Goal: Task Accomplishment & Management: Use online tool/utility

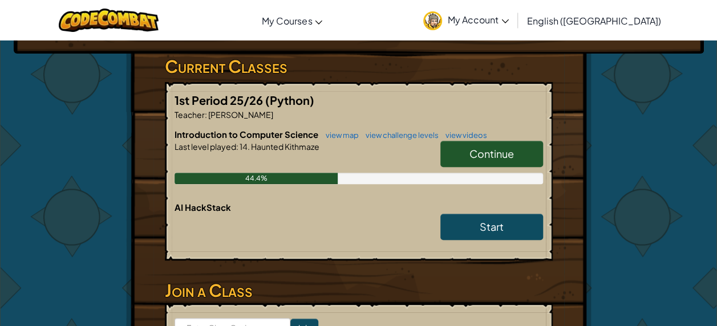
scroll to position [180, 0]
click at [488, 147] on span "Continue" at bounding box center [491, 153] width 44 height 13
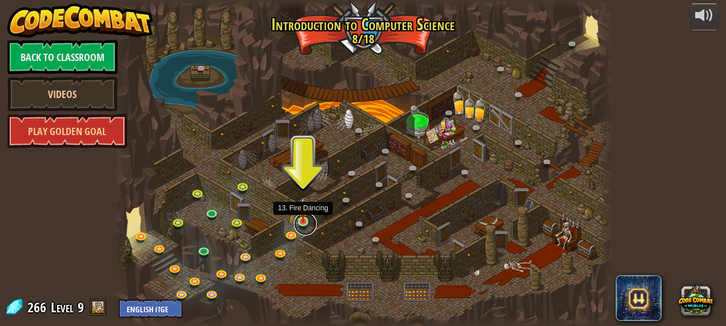
click at [306, 225] on link at bounding box center [305, 224] width 23 height 23
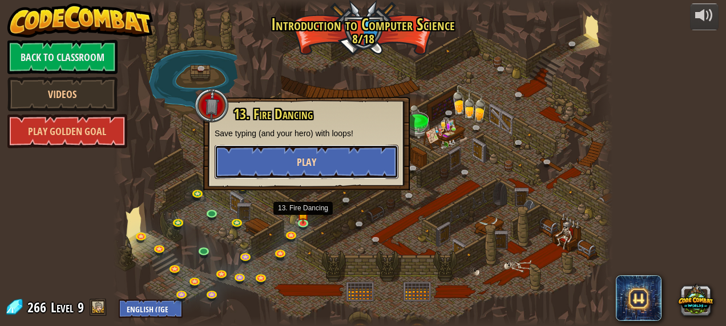
click at [262, 164] on button "Play" at bounding box center [306, 162] width 184 height 34
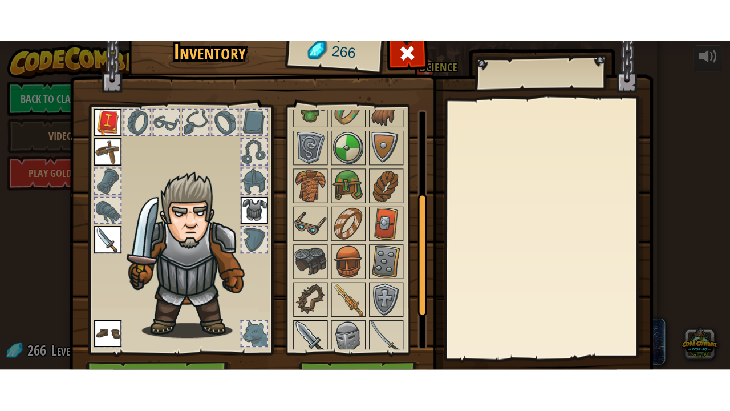
scroll to position [196, 0]
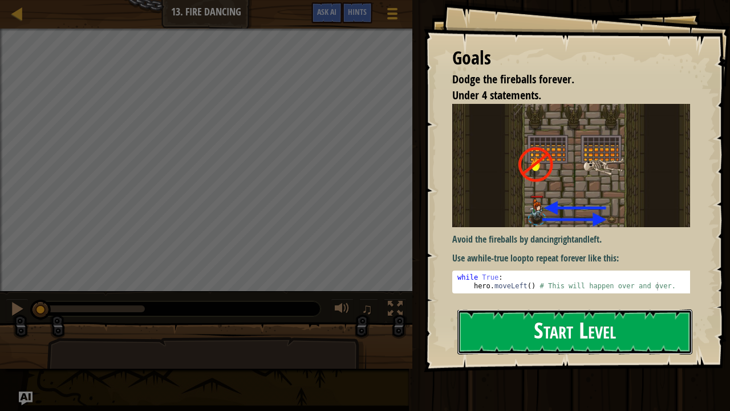
click at [485, 326] on button "Start Level" at bounding box center [574, 331] width 235 height 45
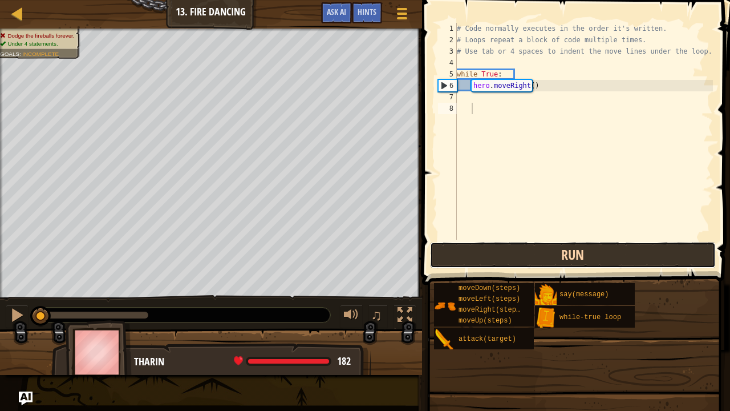
click at [499, 252] on button "Run" at bounding box center [573, 255] width 286 height 26
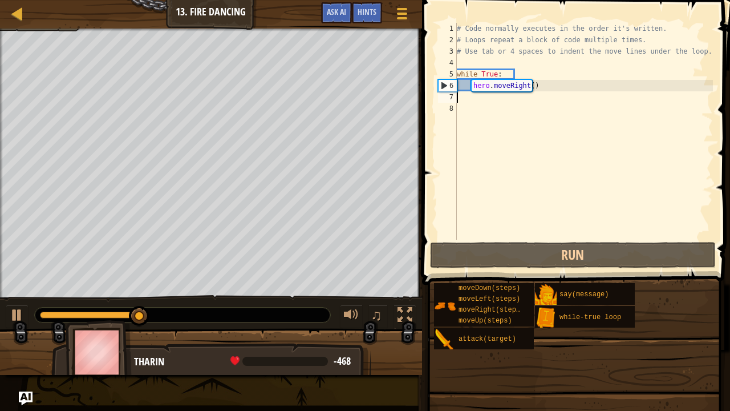
click at [457, 94] on div "# Code normally executes in the order it's written. # Loops repeat a block of c…" at bounding box center [584, 143] width 258 height 240
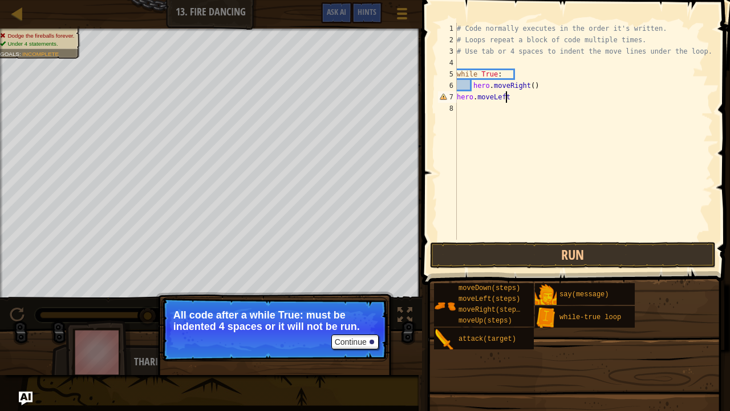
scroll to position [5, 3]
click at [499, 74] on div "# Code normally executes in the order it's written. # Loops repeat a block of c…" at bounding box center [584, 143] width 258 height 240
click at [519, 248] on button "Run" at bounding box center [573, 255] width 286 height 26
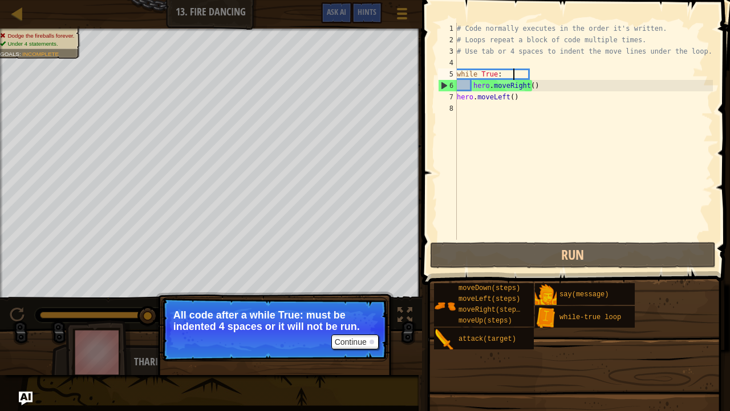
click at [456, 96] on div "7" at bounding box center [447, 96] width 19 height 11
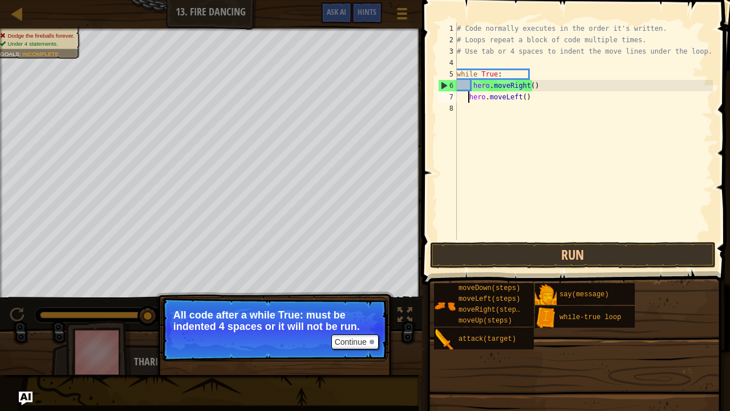
type textarea "hero.moveLeft()"
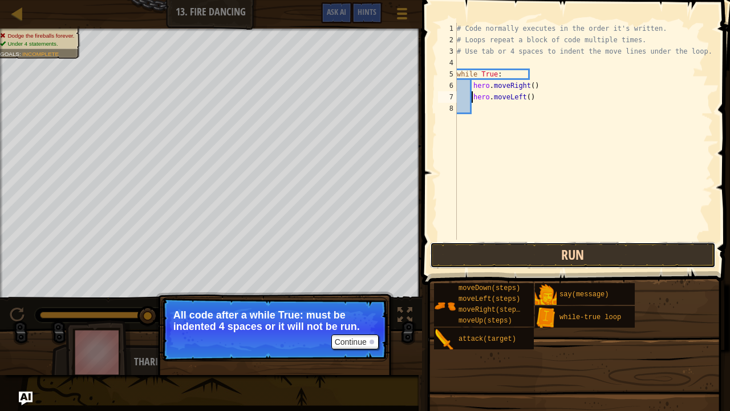
click at [476, 254] on button "Run" at bounding box center [573, 255] width 286 height 26
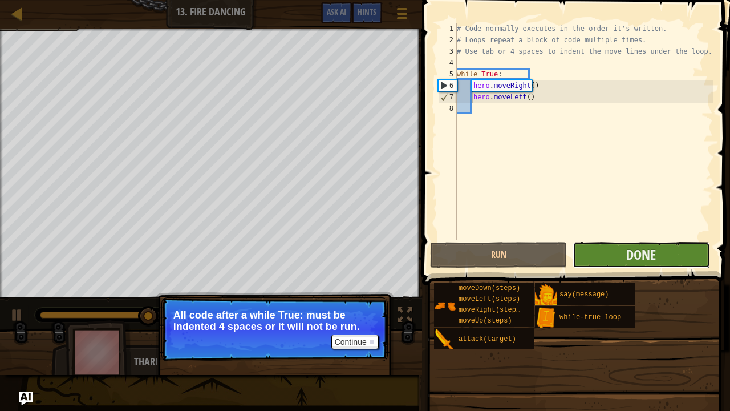
click at [607, 249] on button "Done" at bounding box center [641, 255] width 137 height 26
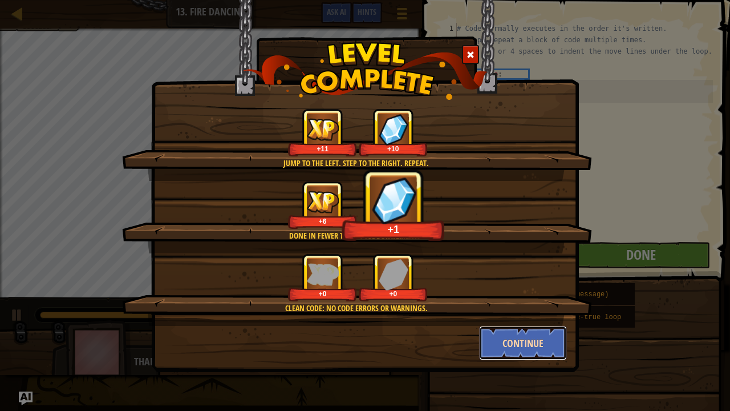
click at [511, 326] on button "Continue" at bounding box center [523, 343] width 88 height 34
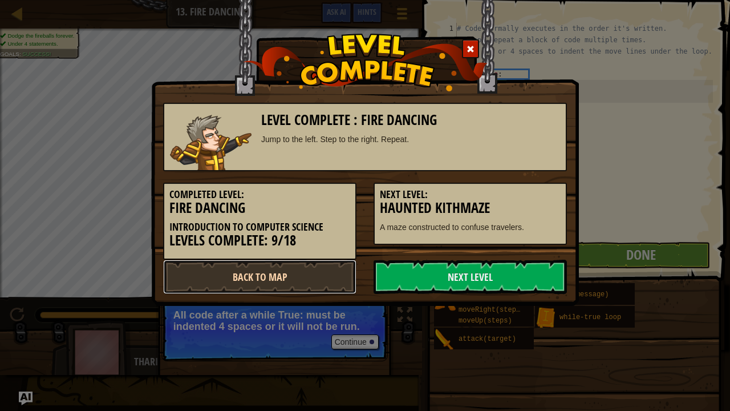
click at [259, 281] on link "Back to Map" at bounding box center [259, 277] width 193 height 34
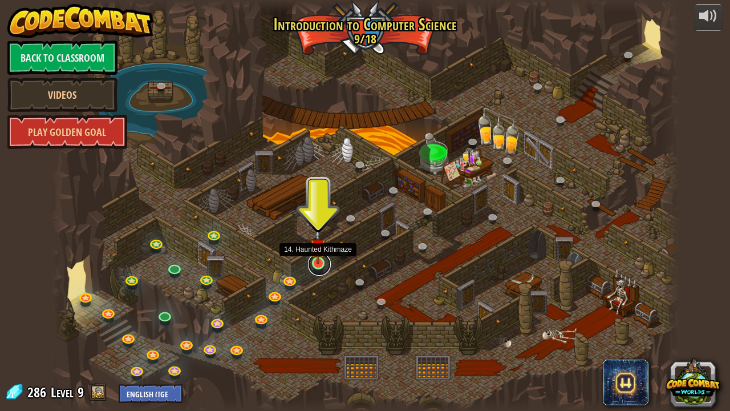
click at [318, 266] on link at bounding box center [319, 264] width 23 height 23
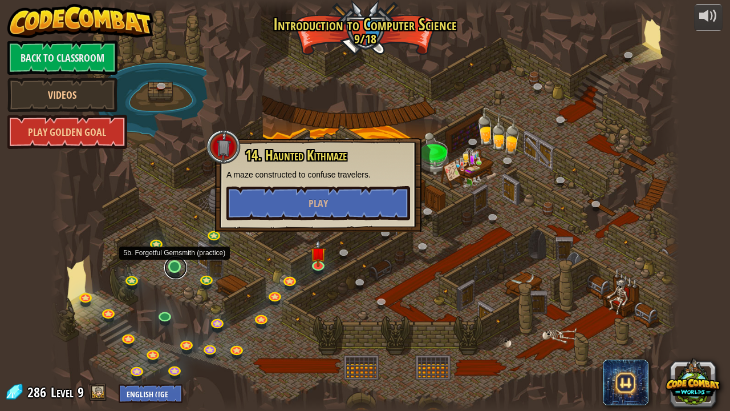
click at [176, 269] on link at bounding box center [175, 267] width 23 height 23
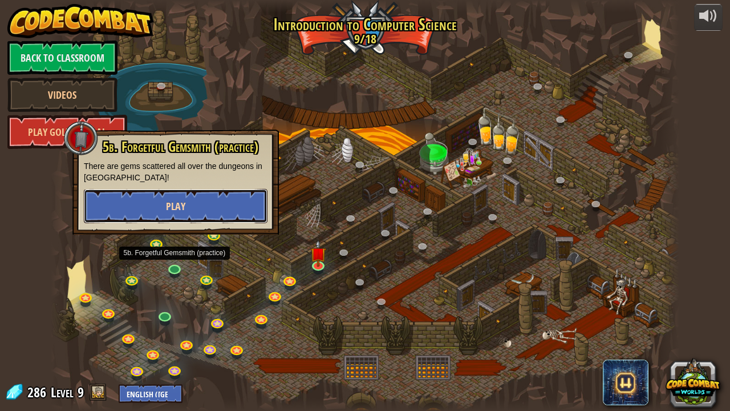
click at [225, 195] on button "Play" at bounding box center [176, 206] width 184 height 34
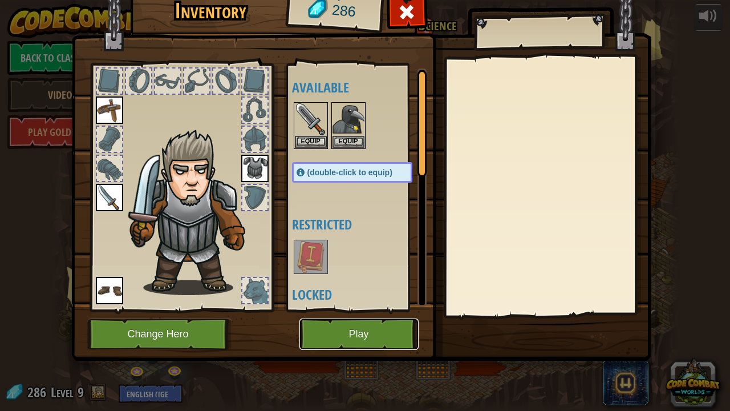
click at [359, 324] on button "Play" at bounding box center [358, 333] width 119 height 31
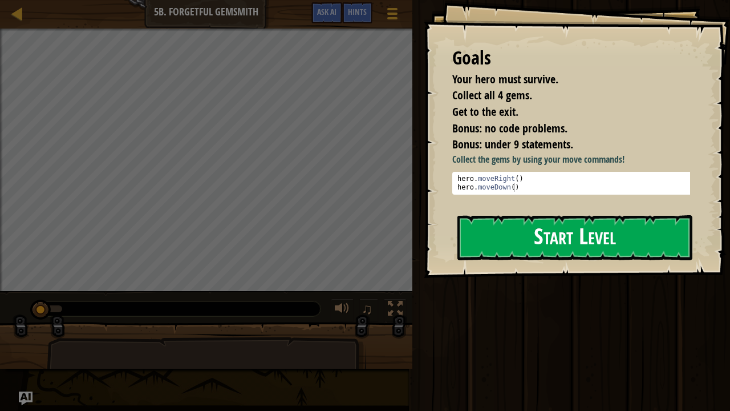
click at [529, 246] on button "Start Level" at bounding box center [574, 237] width 235 height 45
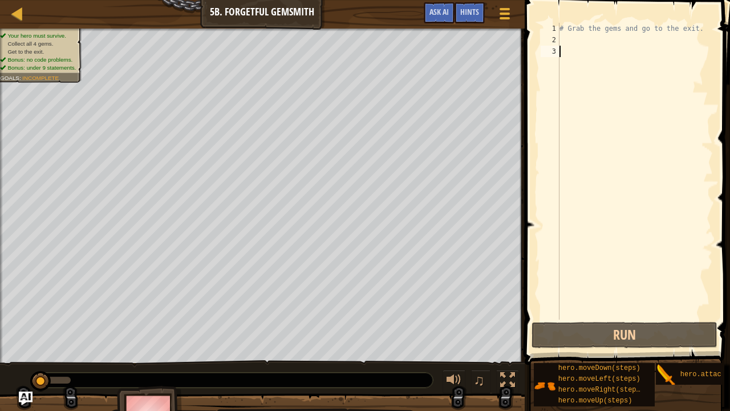
click at [567, 35] on div "# Grab the gems and go to the exit." at bounding box center [635, 182] width 156 height 319
type textarea "e"
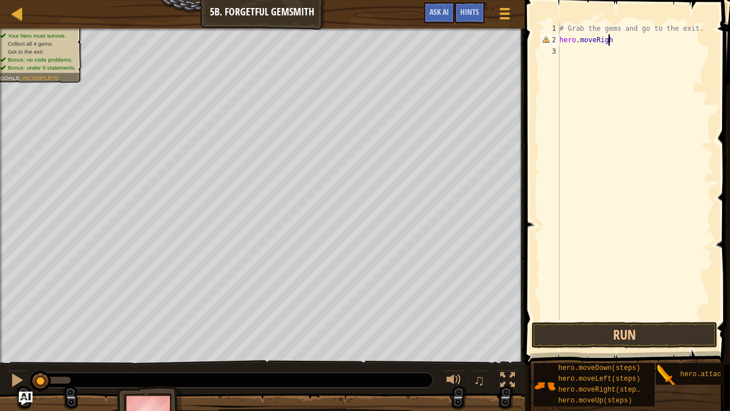
scroll to position [5, 3]
type textarea "hero.moveRight()"
click at [569, 59] on div "# Grab the gems and go to the exit. hero . moveRight ( )" at bounding box center [635, 182] width 156 height 319
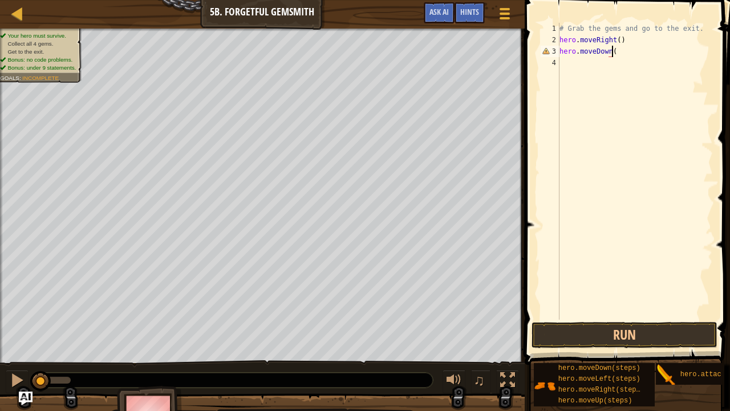
type textarea "hero.moveDown()"
click at [569, 59] on div "# Grab the gems and go to the exit. hero . moveRight ( ) hero . moveDown ( )" at bounding box center [635, 182] width 156 height 319
type textarea "hero.moveRight(2)"
click at [566, 76] on div "# Grab the gems and go to the exit. hero . moveRight ( ) hero . moveDown ( ) he…" at bounding box center [635, 182] width 156 height 319
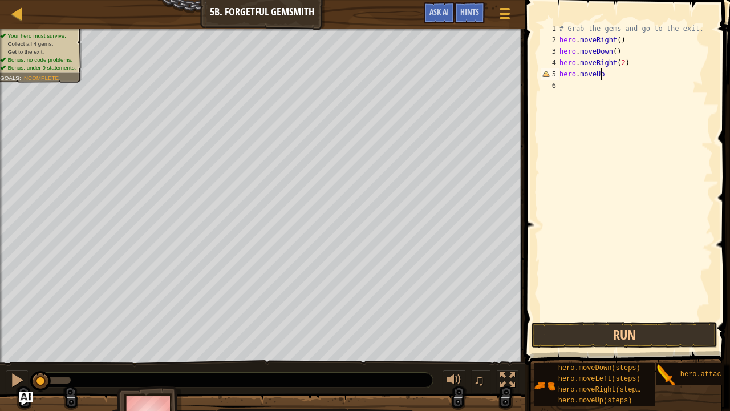
scroll to position [5, 3]
type textarea "hero.moveUp()"
click at [561, 96] on div "# Grab the gems and go to the exit. hero . moveRight ( ) hero . moveDown ( ) he…" at bounding box center [635, 182] width 156 height 319
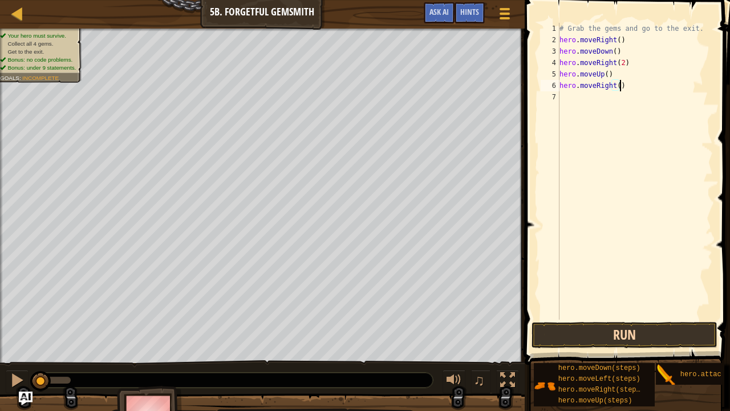
type textarea "hero.moveRight()"
click at [586, 326] on button "Run" at bounding box center [625, 335] width 186 height 26
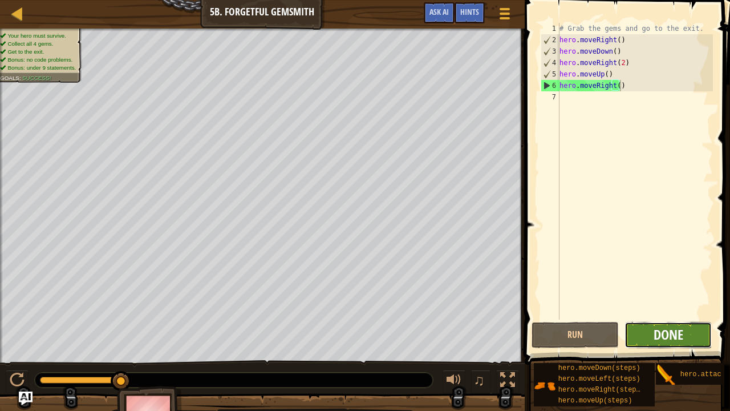
click at [664, 326] on span "Done" at bounding box center [669, 334] width 30 height 18
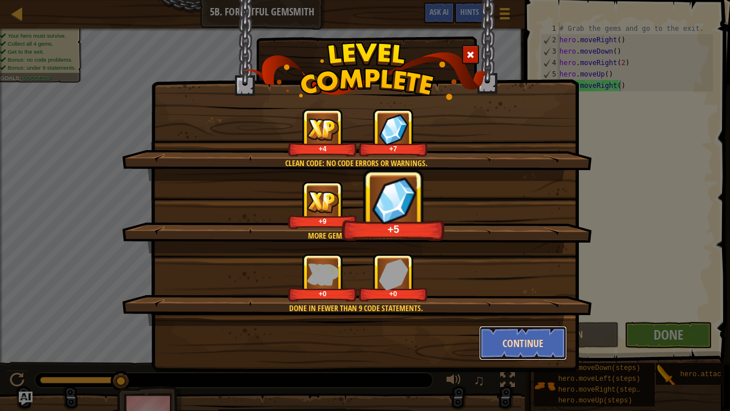
click at [551, 326] on button "Continue" at bounding box center [523, 343] width 88 height 34
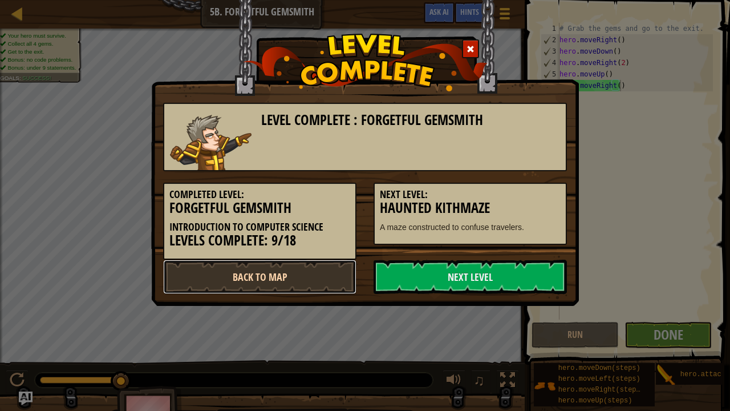
click at [262, 273] on link "Back to Map" at bounding box center [259, 277] width 193 height 34
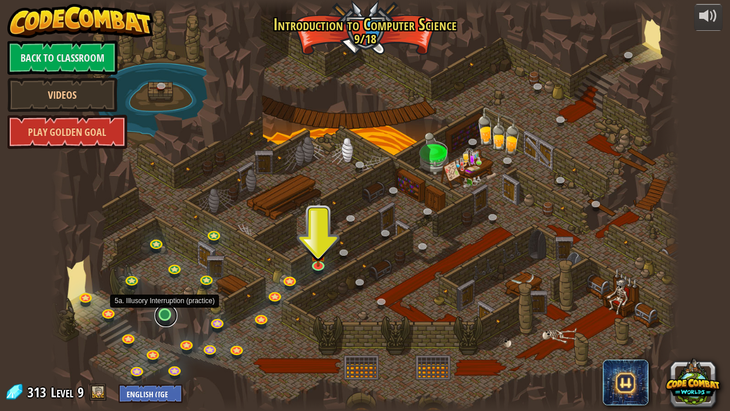
click at [160, 310] on link at bounding box center [166, 315] width 23 height 23
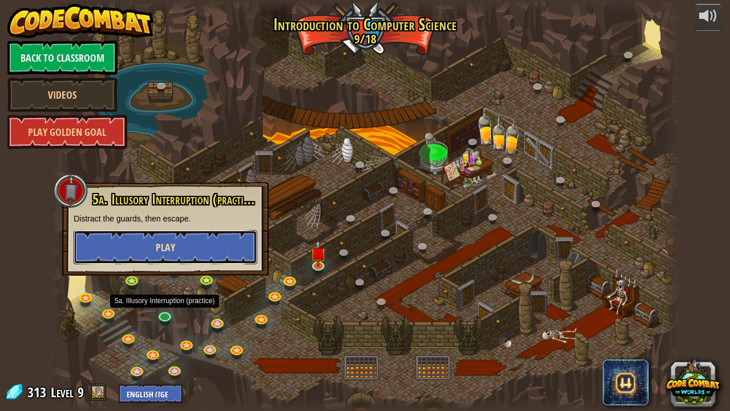
click at [197, 233] on button "Play" at bounding box center [166, 247] width 184 height 34
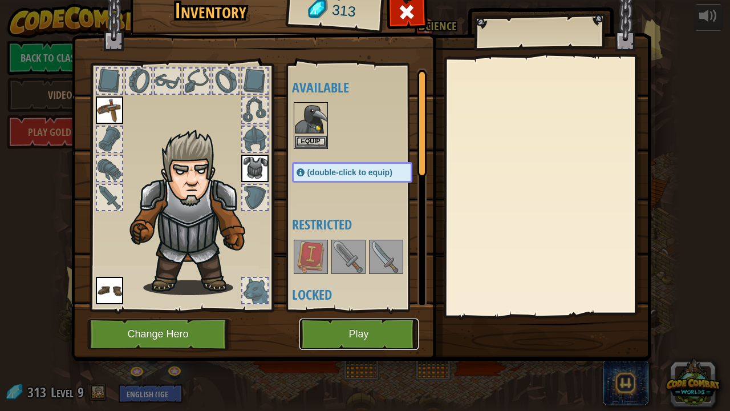
click at [336, 326] on button "Play" at bounding box center [358, 333] width 119 height 31
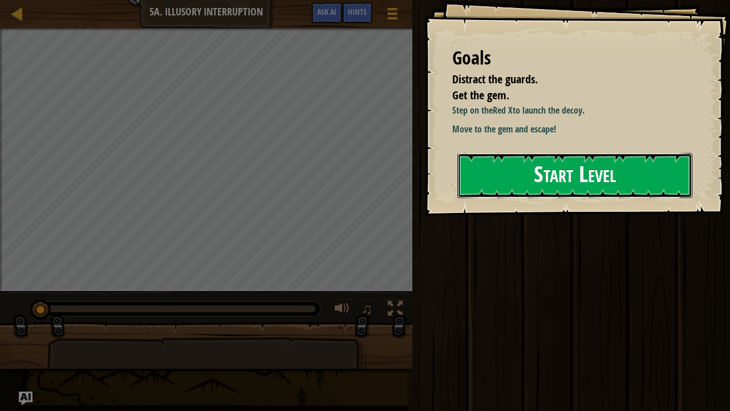
click at [618, 180] on button "Start Level" at bounding box center [574, 175] width 235 height 45
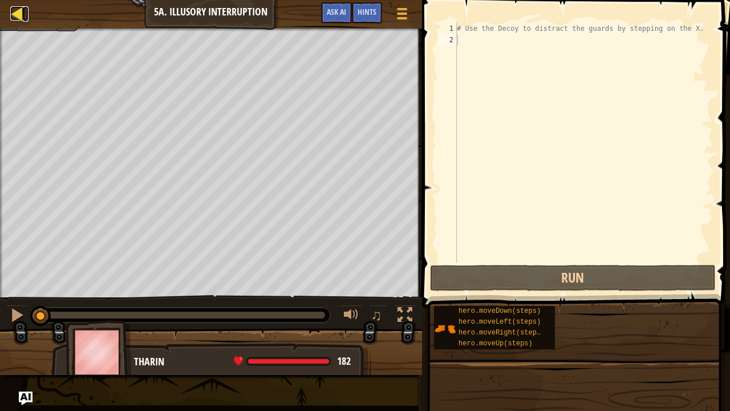
click at [21, 10] on div at bounding box center [17, 13] width 14 height 14
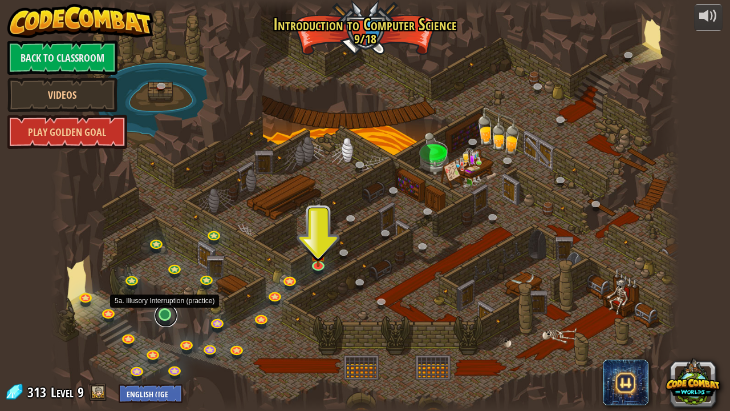
click at [167, 311] on link at bounding box center [166, 315] width 23 height 23
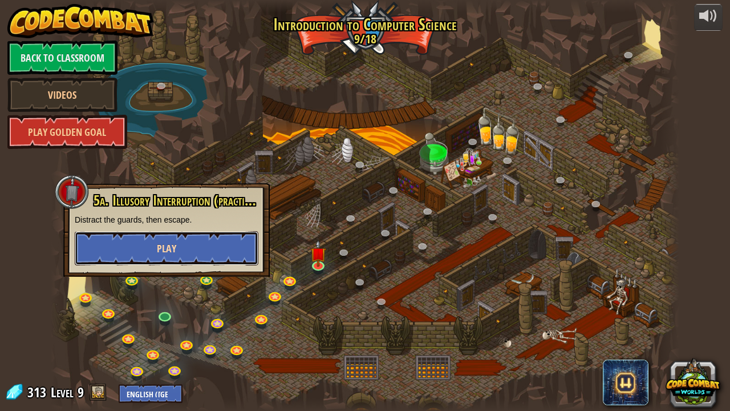
click at [199, 231] on button "Play" at bounding box center [167, 248] width 184 height 34
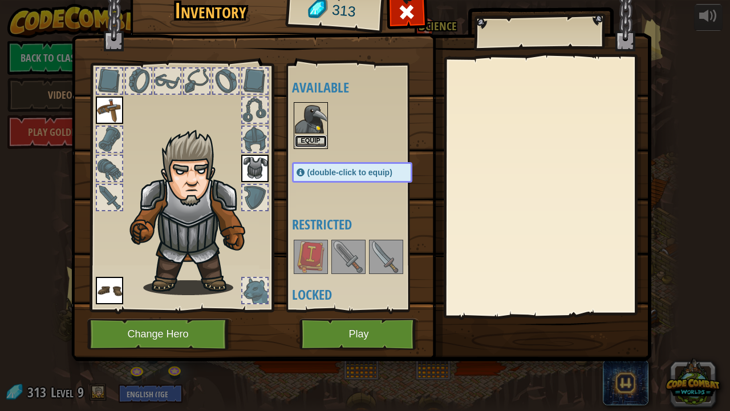
click at [310, 136] on button "Equip" at bounding box center [311, 141] width 32 height 12
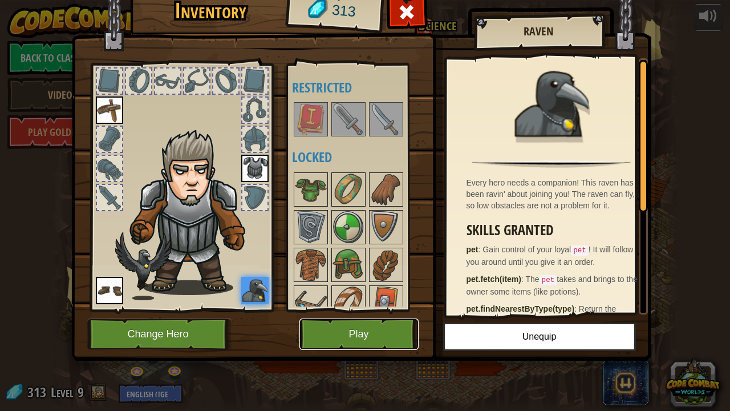
click at [351, 323] on button "Play" at bounding box center [358, 333] width 119 height 31
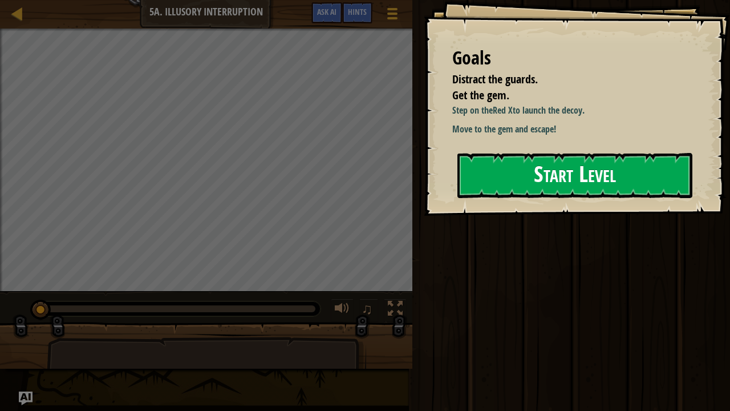
click at [554, 153] on button "Start Level" at bounding box center [574, 175] width 235 height 45
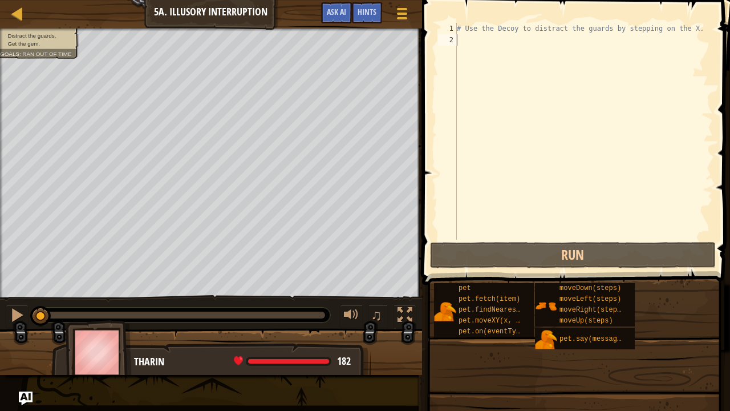
drag, startPoint x: 681, startPoint y: 22, endPoint x: 577, endPoint y: 0, distance: 106.2
click at [573, 6] on span at bounding box center [577, 126] width 317 height 318
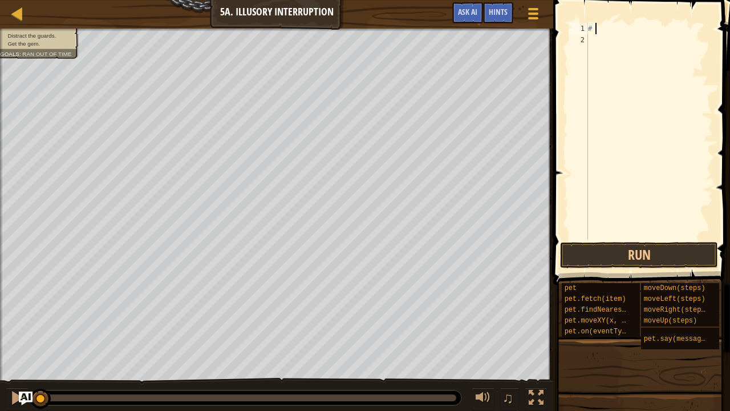
type textarea "#"
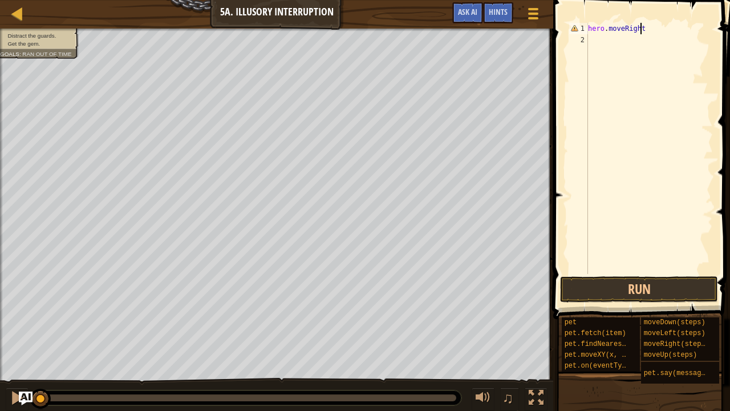
scroll to position [5, 4]
type textarea "hero.moveRight()"
click at [601, 42] on div "hero . moveRight ( )" at bounding box center [649, 160] width 127 height 274
type textarea "hero.moveDown(2)"
click at [596, 280] on button "Run" at bounding box center [639, 289] width 158 height 26
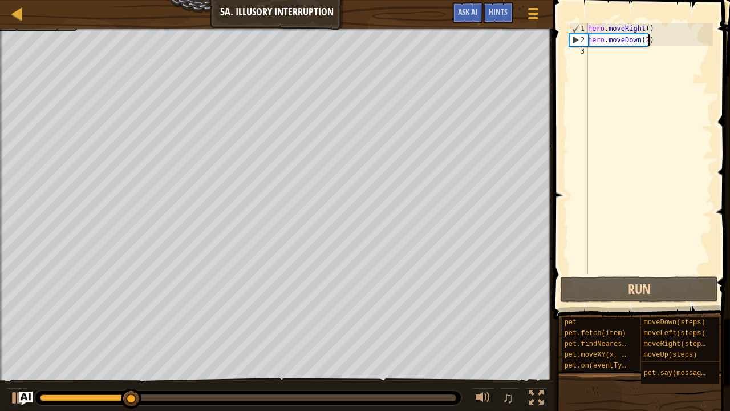
click at [598, 47] on div "hero . moveRight ( ) hero . moveDown ( 2 )" at bounding box center [649, 160] width 127 height 274
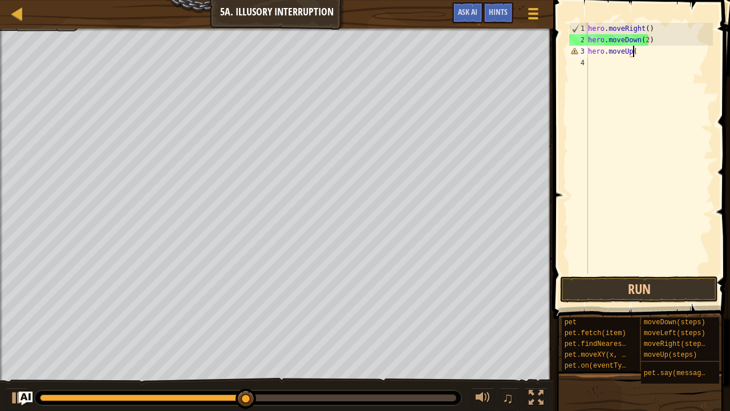
scroll to position [5, 3]
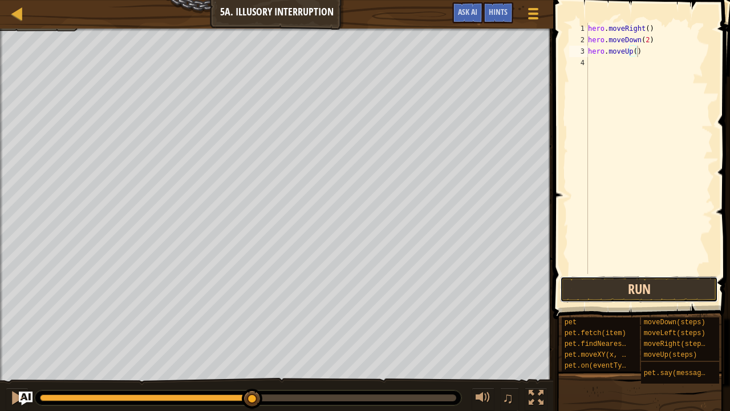
click at [583, 287] on button "Run" at bounding box center [639, 289] width 158 height 26
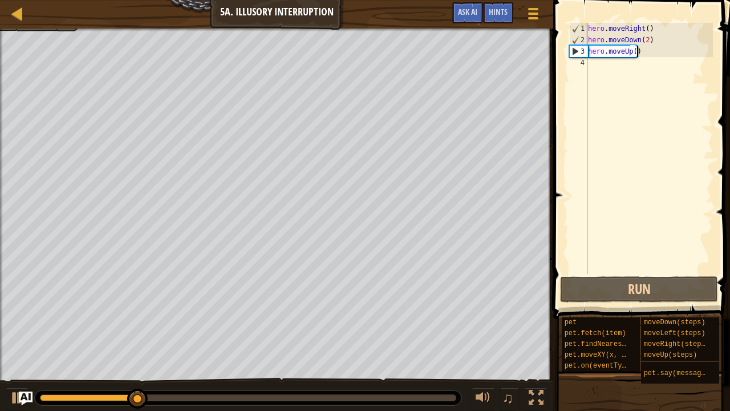
click at [633, 51] on div "hero . moveRight ( ) hero . moveDown ( 2 ) hero . moveUp ( )" at bounding box center [649, 160] width 127 height 274
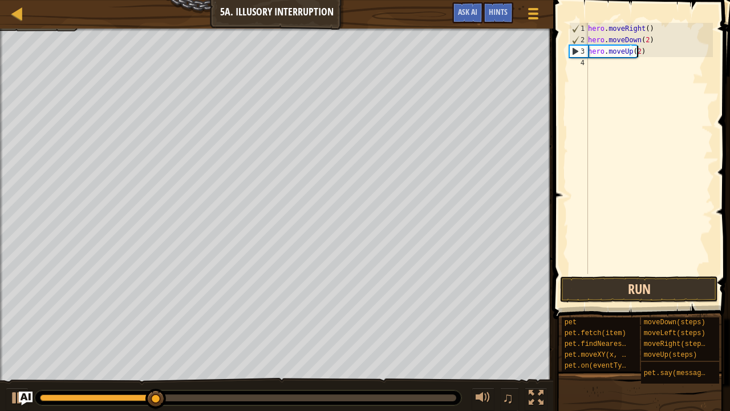
type textarea "hero.moveUp(2)"
click at [615, 289] on button "Run" at bounding box center [639, 289] width 158 height 26
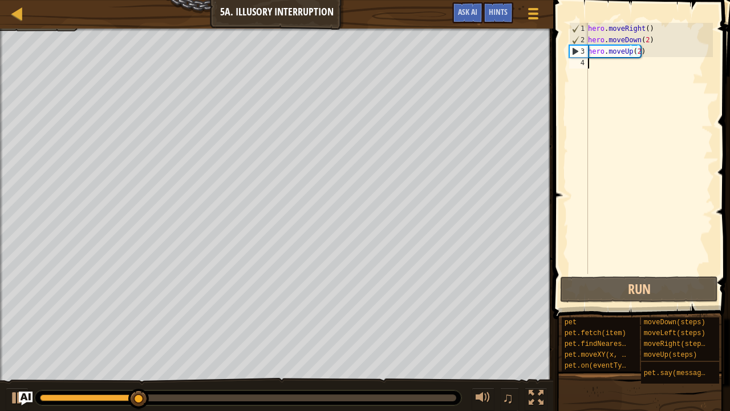
click at [607, 71] on div "hero . moveRight ( ) hero . moveDown ( 2 ) hero . moveUp ( 2 )" at bounding box center [649, 160] width 127 height 274
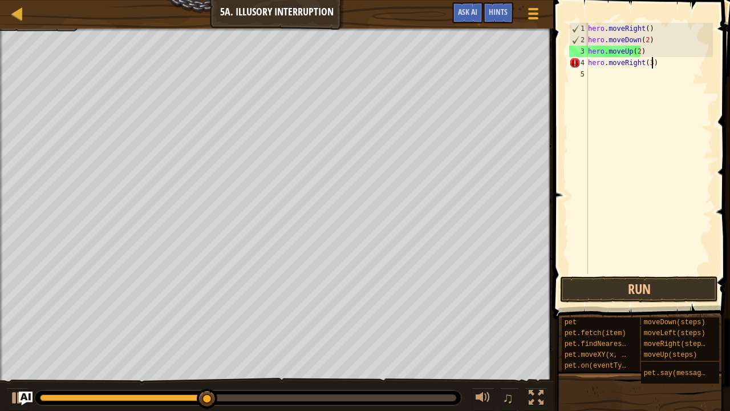
scroll to position [5, 5]
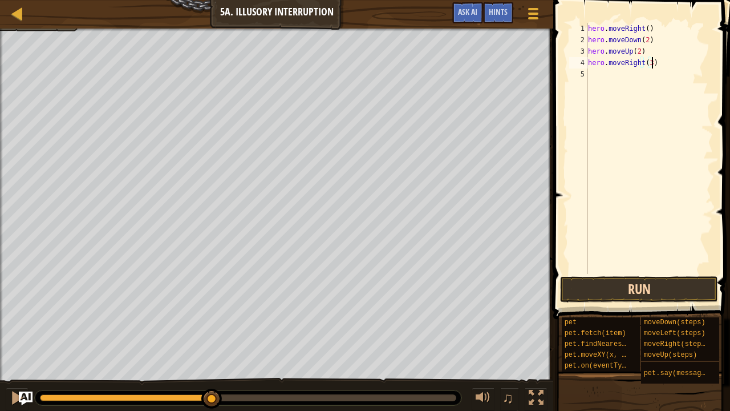
type textarea "hero.moveRight(3)"
click at [572, 287] on button "Run" at bounding box center [639, 289] width 158 height 26
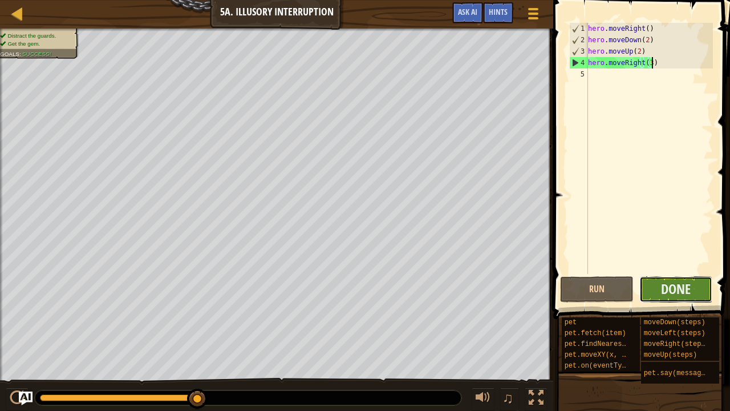
click at [648, 284] on button "Done" at bounding box center [676, 289] width 74 height 26
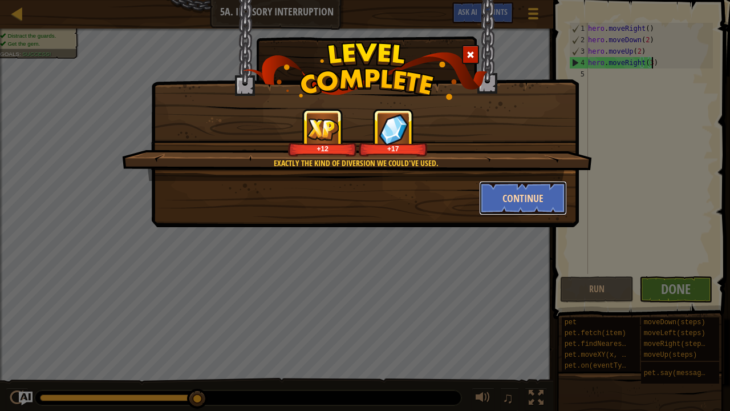
click at [537, 205] on button "Continue" at bounding box center [523, 198] width 88 height 34
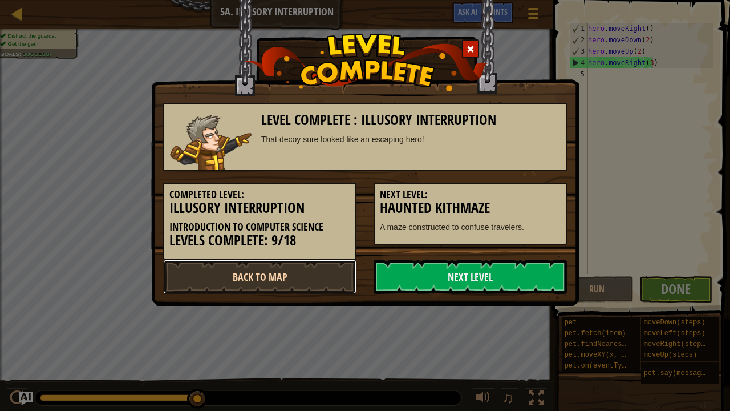
click at [250, 279] on link "Back to Map" at bounding box center [259, 277] width 193 height 34
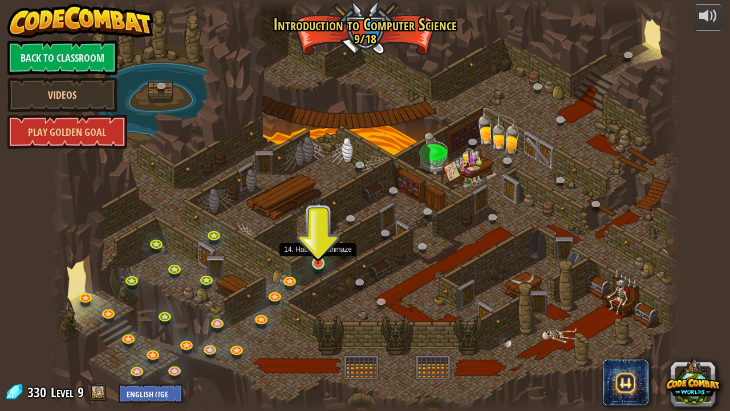
click at [321, 262] on img at bounding box center [317, 246] width 15 height 35
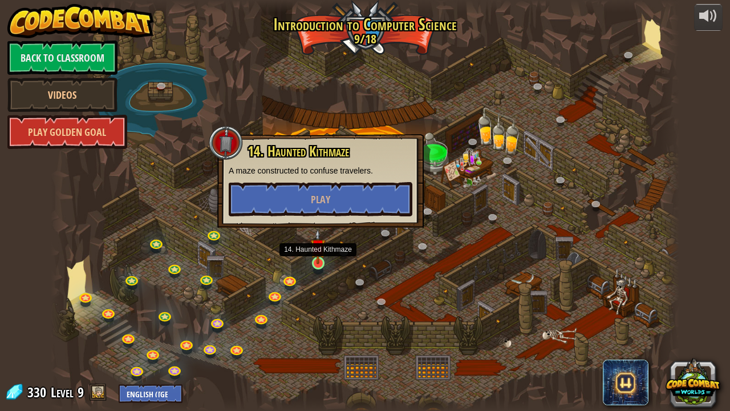
click at [321, 262] on img at bounding box center [317, 246] width 15 height 35
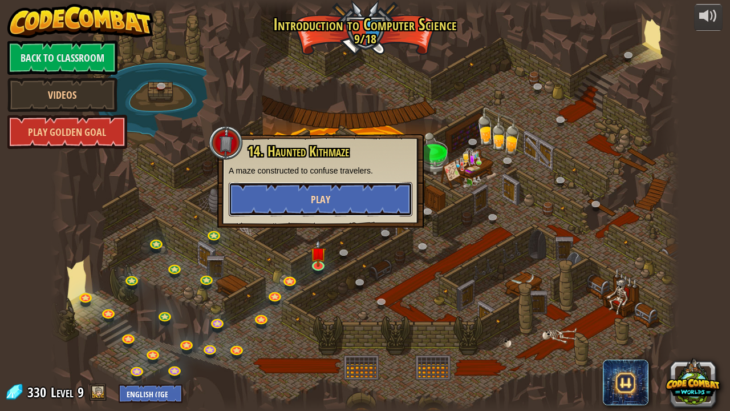
click at [306, 193] on button "Play" at bounding box center [321, 199] width 184 height 34
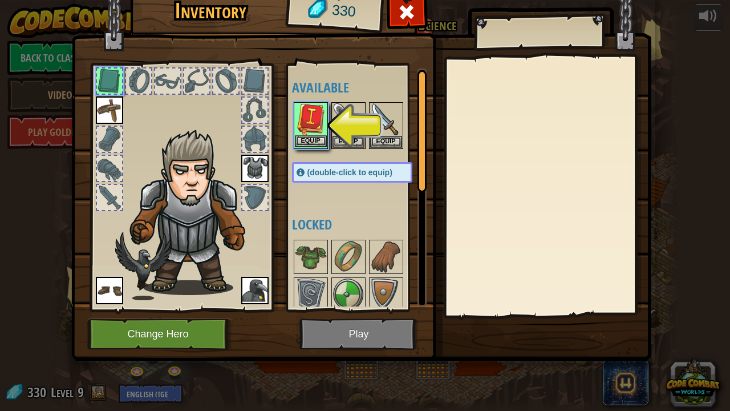
click at [312, 120] on img at bounding box center [311, 119] width 32 height 32
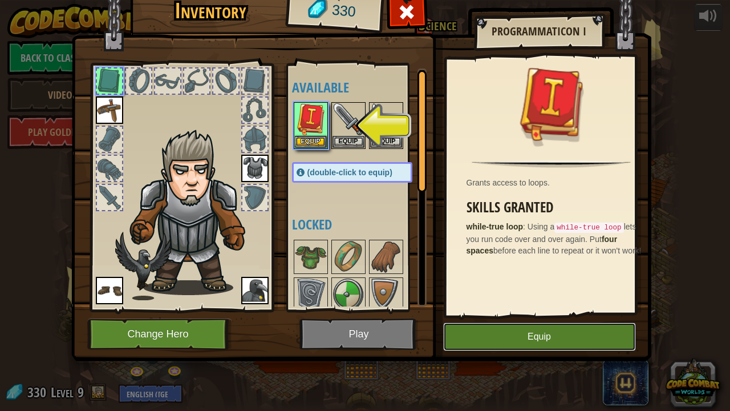
click at [476, 326] on button "Equip" at bounding box center [539, 336] width 193 height 29
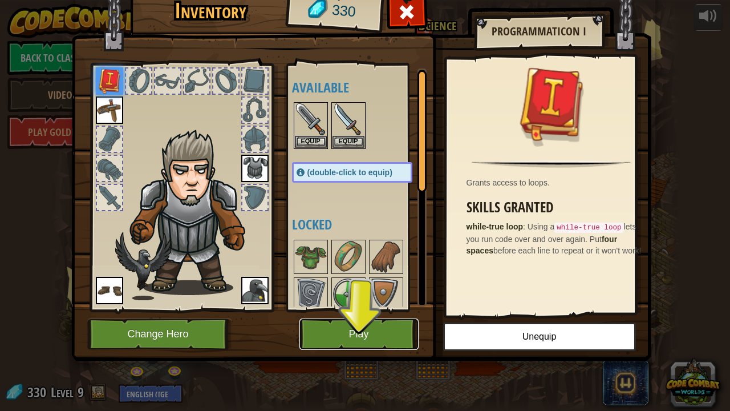
click at [390, 326] on button "Play" at bounding box center [358, 333] width 119 height 31
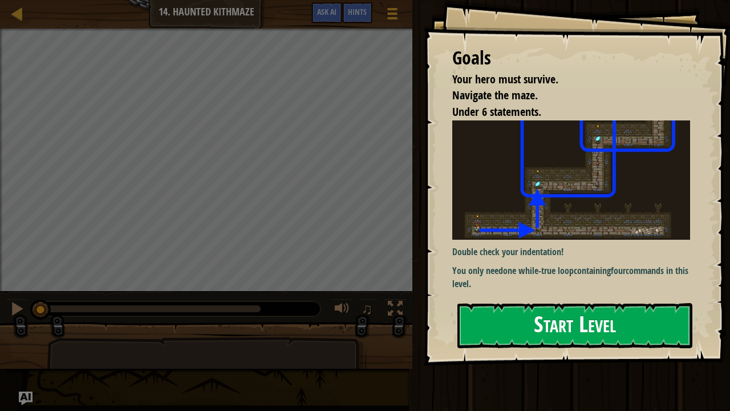
click at [491, 303] on button "Start Level" at bounding box center [574, 325] width 235 height 45
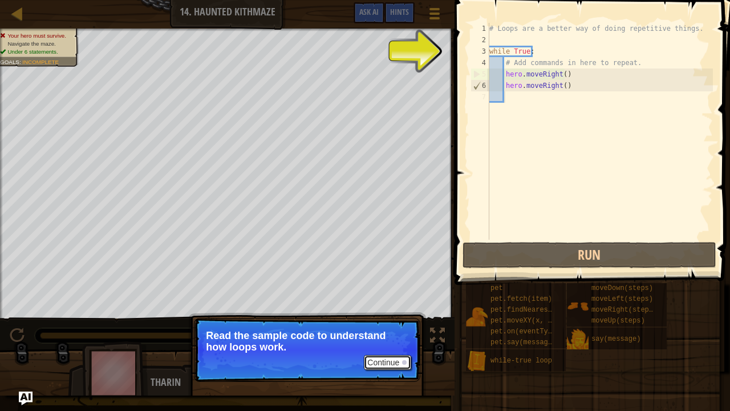
click at [376, 326] on button "Continue" at bounding box center [387, 362] width 47 height 15
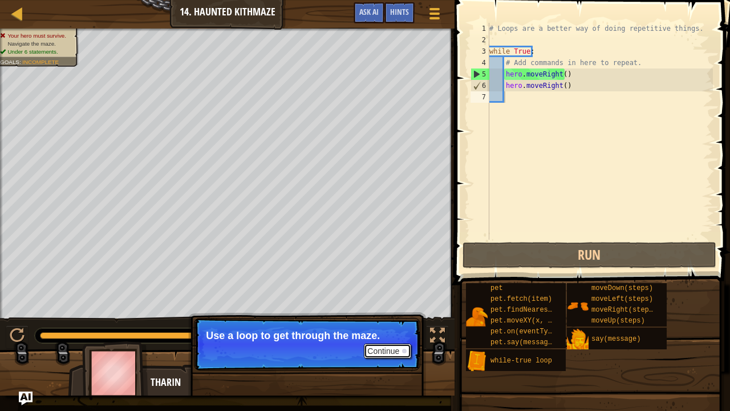
click at [394, 326] on button "Continue" at bounding box center [387, 350] width 47 height 15
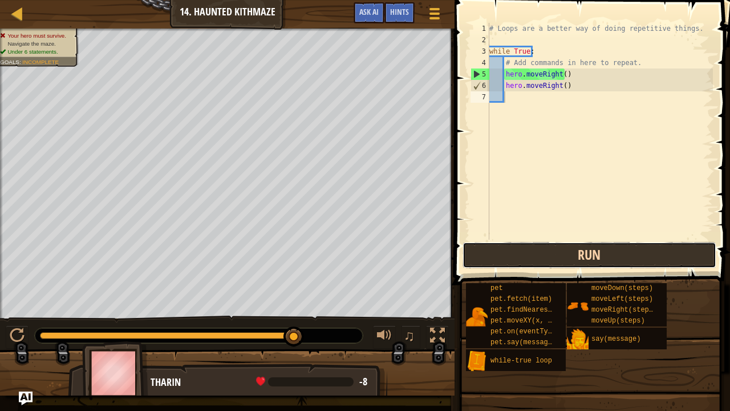
click at [491, 256] on button "Run" at bounding box center [590, 255] width 254 height 26
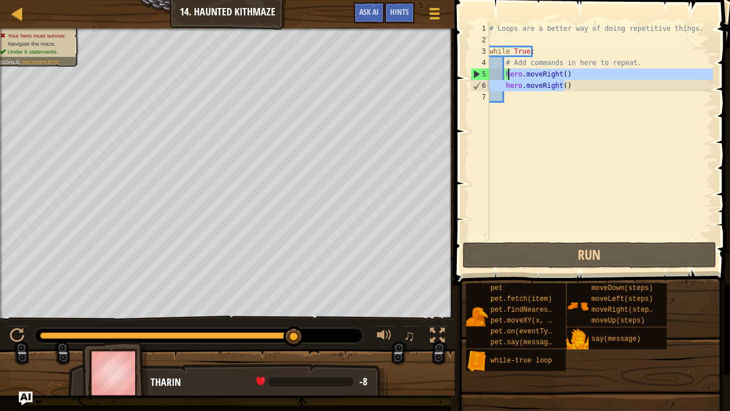
drag, startPoint x: 572, startPoint y: 80, endPoint x: 510, endPoint y: 79, distance: 61.6
click at [510, 79] on div "# Loops are a better way of doing repetitive things. while True : # Add command…" at bounding box center [600, 143] width 226 height 240
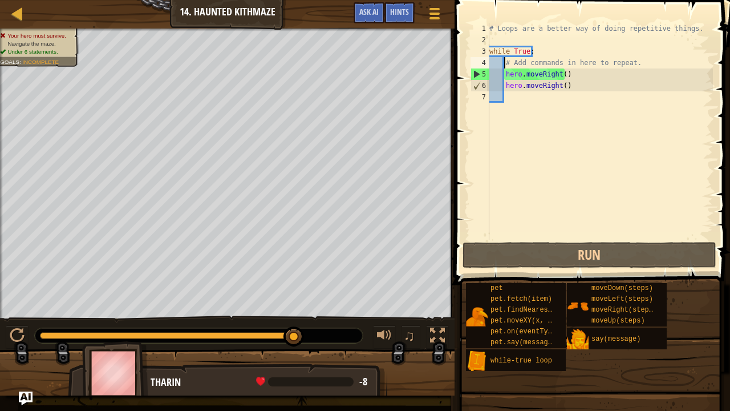
click at [503, 67] on div "# Loops are a better way of doing repetitive things. while True : # Add command…" at bounding box center [600, 143] width 226 height 240
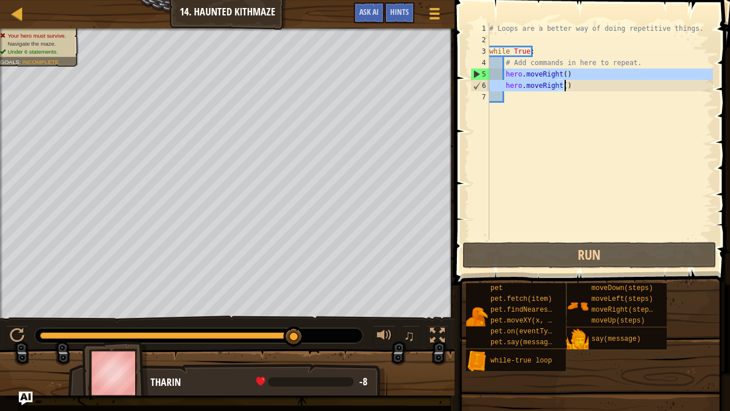
drag, startPoint x: 505, startPoint y: 72, endPoint x: 568, endPoint y: 89, distance: 65.0
click at [568, 89] on div "# Loops are a better way of doing repetitive things. while True : # Add command…" at bounding box center [600, 143] width 226 height 240
type textarea "hero.moveRight() hero.moveRight()"
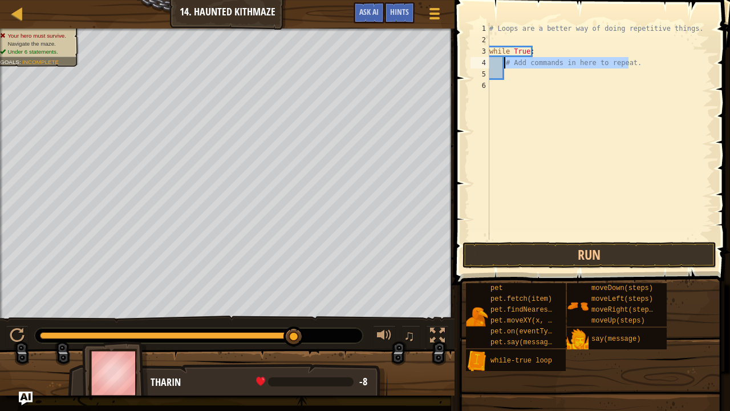
drag, startPoint x: 629, startPoint y: 64, endPoint x: 505, endPoint y: 65, distance: 123.2
click at [505, 65] on div "# Loops are a better way of doing repetitive things. while True : # Add command…" at bounding box center [600, 143] width 226 height 240
type textarea "# Add commands in here to repeat."
type textarea "hero.moveRight(2)"
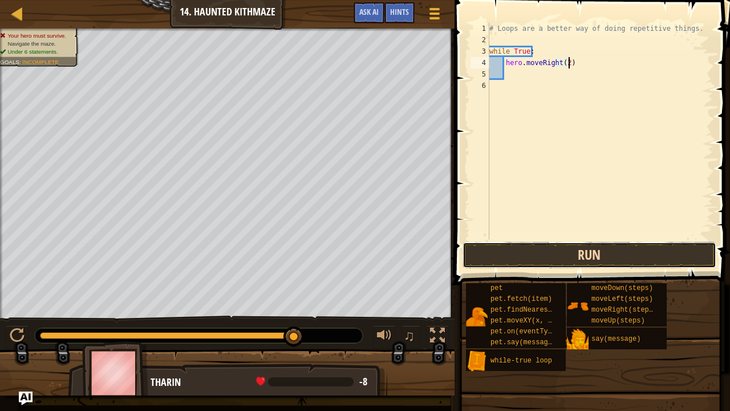
click at [507, 256] on button "Run" at bounding box center [590, 255] width 254 height 26
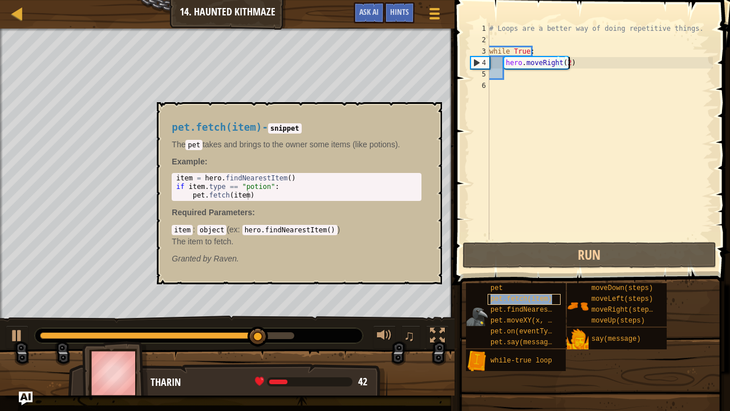
click at [532, 302] on span "pet.fetch(item)" at bounding box center [522, 299] width 62 height 8
click at [495, 73] on div "# Loops are a better way of doing repetitive things. while True : hero . moveRi…" at bounding box center [600, 143] width 226 height 240
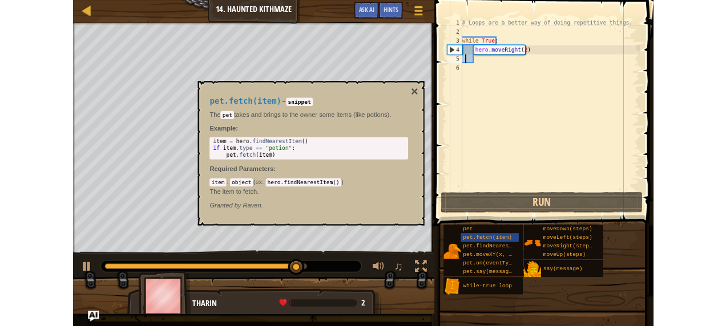
scroll to position [5, 1]
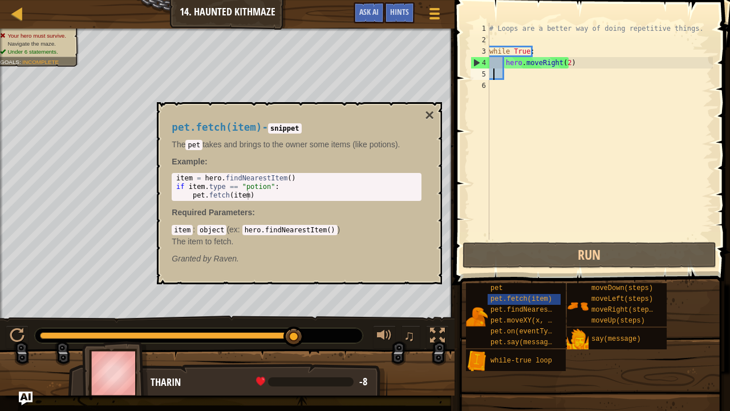
click at [536, 94] on div "# Loops are a better way of doing repetitive things. while True : hero . moveRi…" at bounding box center [600, 143] width 226 height 240
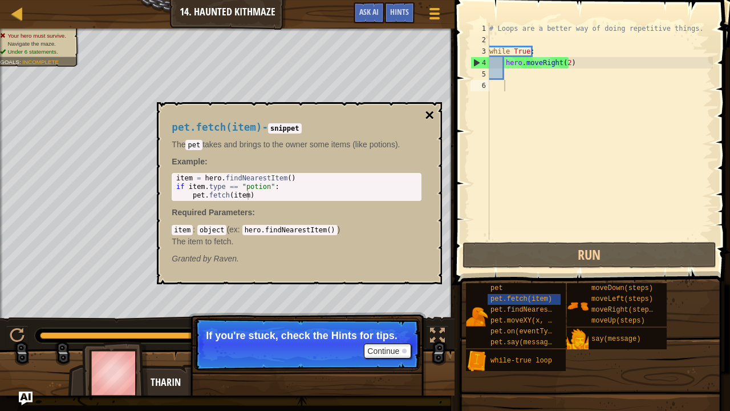
click at [425, 111] on div "pet.fetch(item) - snippet The pet takes and brings to the owner some items (lik…" at bounding box center [299, 193] width 285 height 182
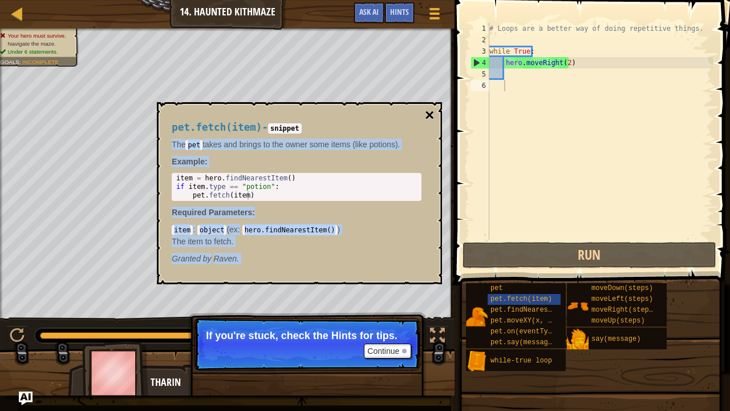
click at [428, 110] on button "×" at bounding box center [429, 115] width 9 height 16
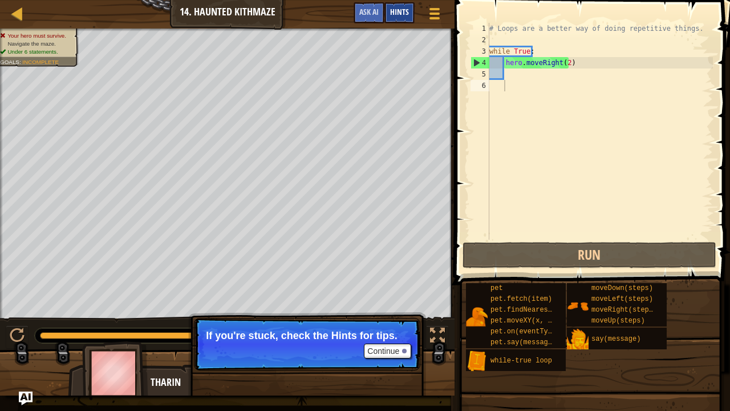
click at [402, 10] on span "Hints" at bounding box center [399, 11] width 19 height 11
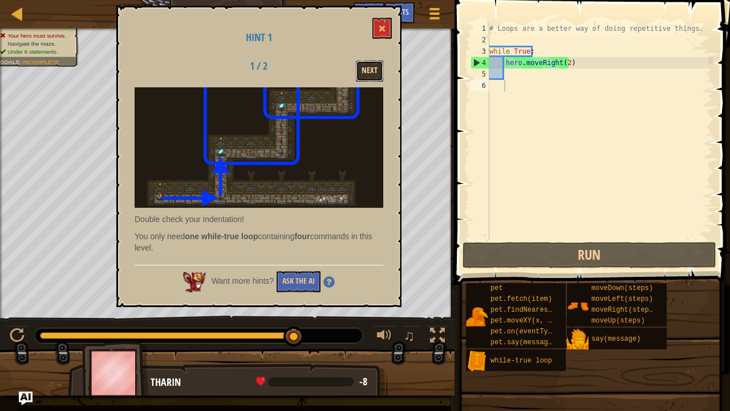
click at [372, 66] on button "Next" at bounding box center [369, 70] width 27 height 21
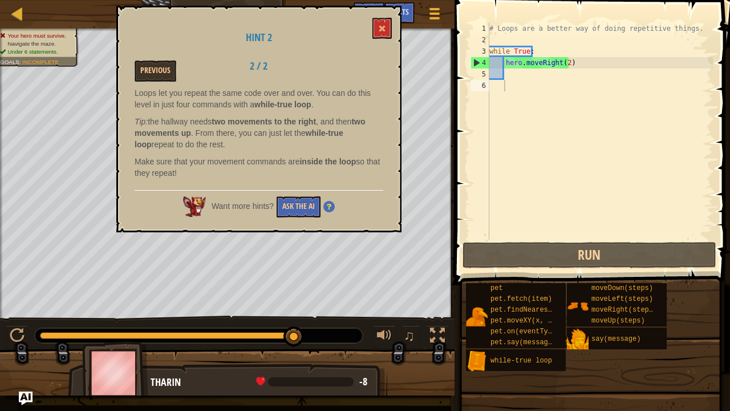
click at [372, 66] on div "Previous 2 / 2" at bounding box center [259, 70] width 266 height 21
click at [380, 18] on button at bounding box center [381, 28] width 19 height 21
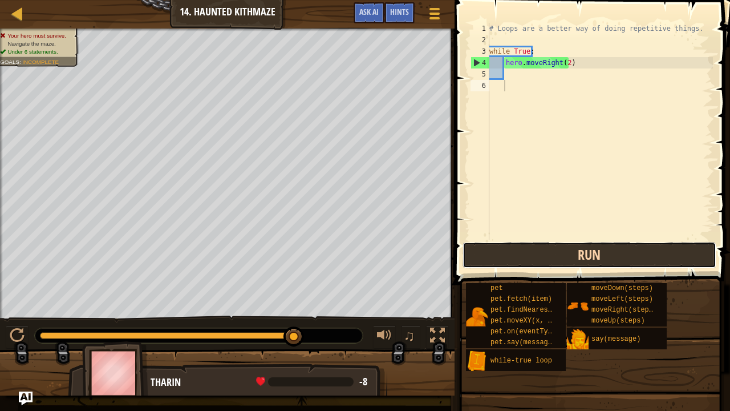
click at [541, 245] on button "Run" at bounding box center [590, 255] width 254 height 26
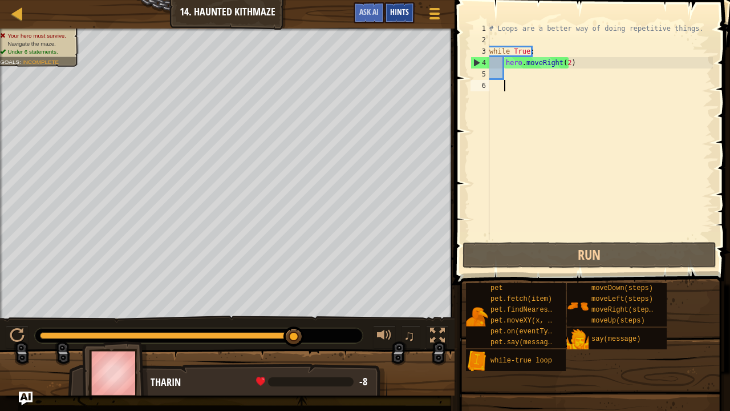
click at [398, 3] on div "Hints" at bounding box center [399, 12] width 30 height 21
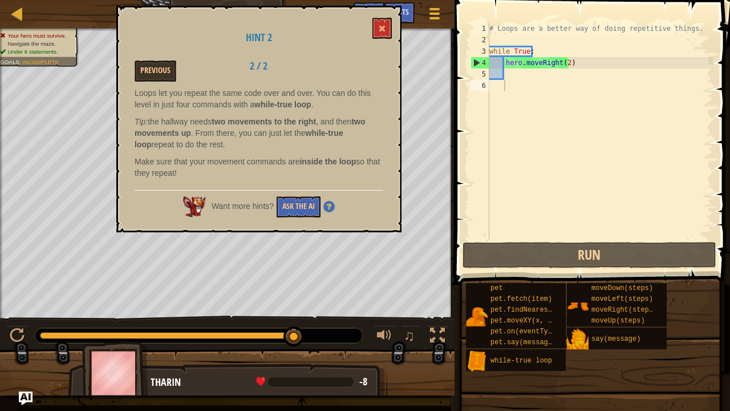
drag, startPoint x: 398, startPoint y: 3, endPoint x: 283, endPoint y: 85, distance: 140.7
click at [283, 85] on div "Hint 2 Previous 2 / 2 Loops let you repeat the same code over and over. You can…" at bounding box center [258, 119] width 285 height 226
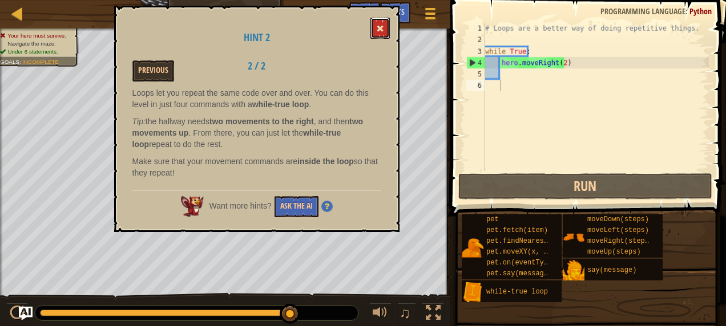
click at [383, 26] on button at bounding box center [379, 28] width 19 height 21
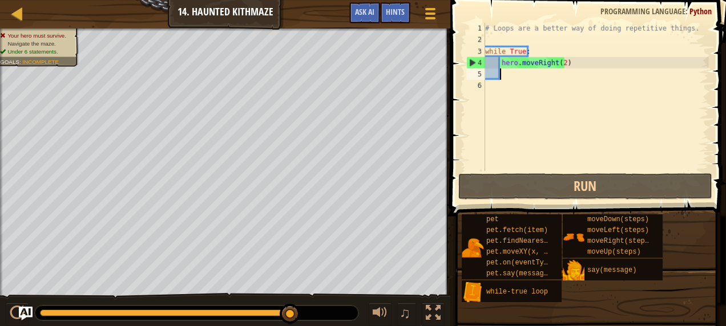
click at [505, 73] on div "# Loops are a better way of doing repetitive things. while True : hero . moveRi…" at bounding box center [596, 108] width 226 height 171
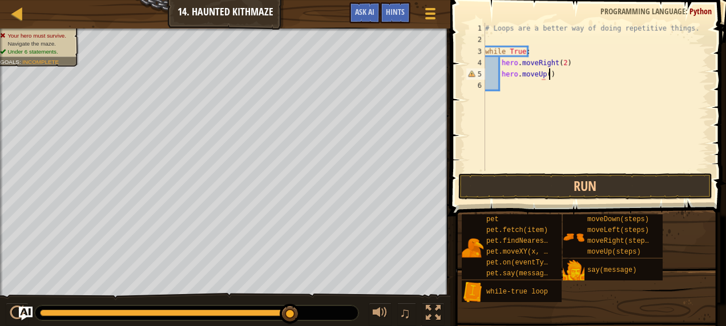
scroll to position [5, 5]
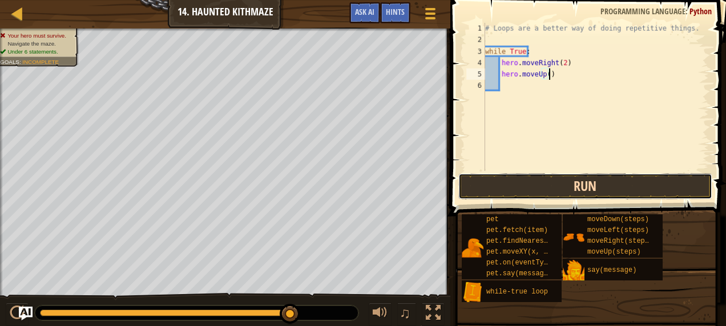
click at [497, 188] on button "Run" at bounding box center [585, 186] width 254 height 26
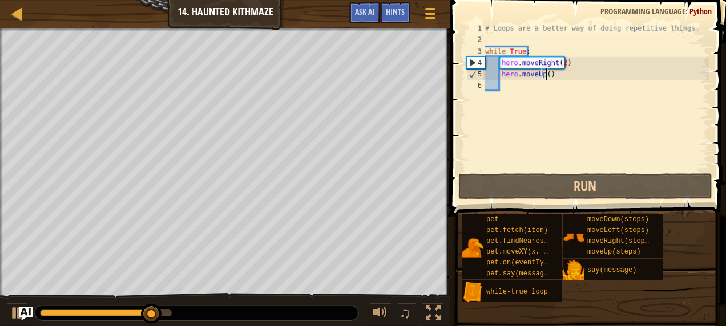
click at [545, 76] on div "# Loops are a better way of doing repetitive things. while True : hero . moveRi…" at bounding box center [596, 108] width 226 height 171
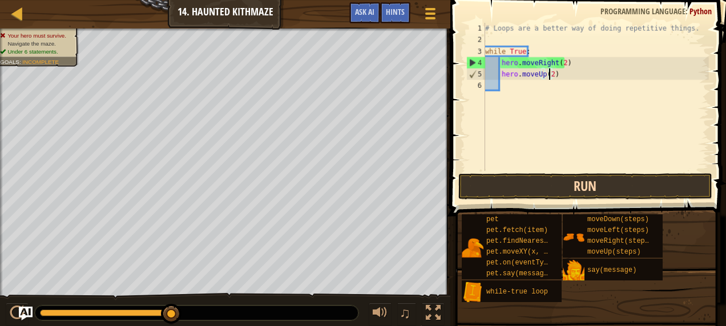
type textarea "hero.moveUp(2)"
click at [524, 192] on button "Run" at bounding box center [585, 186] width 254 height 26
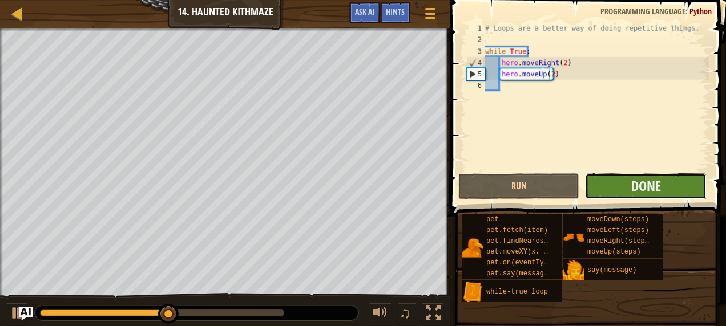
click at [661, 173] on button "Done" at bounding box center [645, 186] width 121 height 26
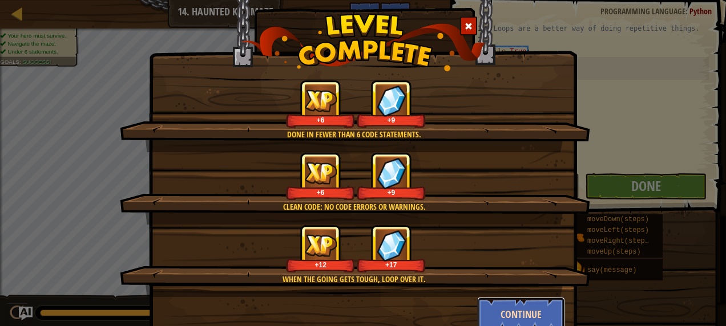
click at [503, 324] on button "Continue" at bounding box center [521, 314] width 88 height 34
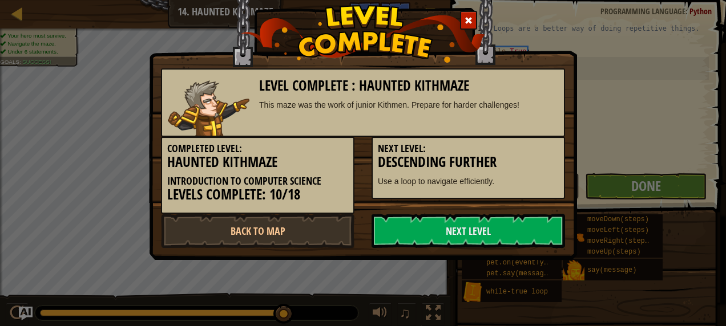
click at [503, 324] on div "Level Complete : Haunted Kithmaze This maze was the work of junior Kithmen. Pre…" at bounding box center [363, 163] width 726 height 326
click at [284, 230] on link "Back to Map" at bounding box center [257, 231] width 193 height 34
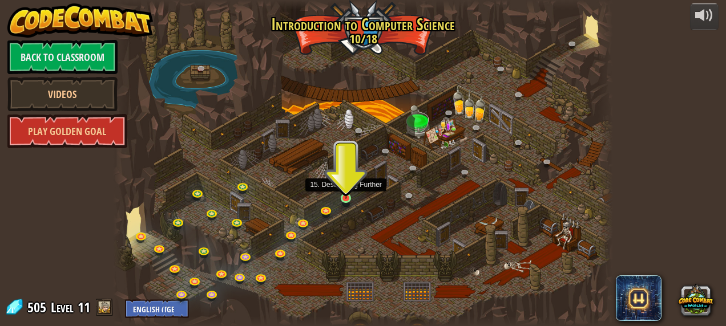
drag, startPoint x: 589, startPoint y: 31, endPoint x: 348, endPoint y: 198, distance: 293.2
click at [348, 198] on div "25. [PERSON_NAME] (Locked By Teacher) Escape the Kithgard dungeons, and don't l…" at bounding box center [362, 163] width 499 height 326
click at [348, 198] on img at bounding box center [345, 186] width 11 height 26
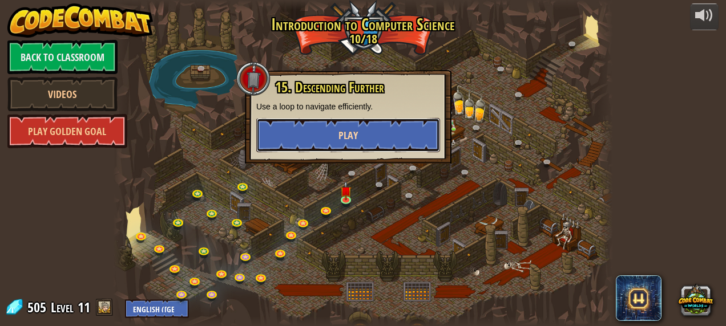
click at [358, 119] on button "Play" at bounding box center [348, 135] width 184 height 34
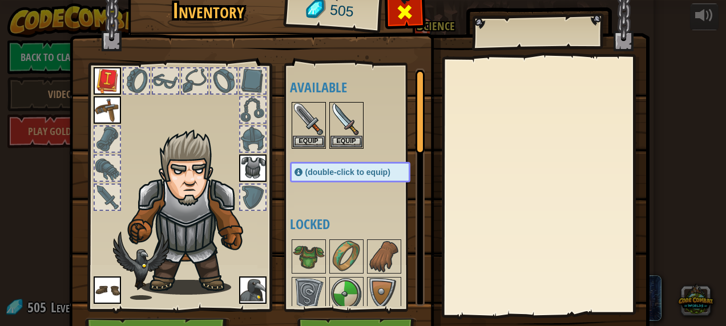
click at [387, 6] on div at bounding box center [405, 15] width 36 height 36
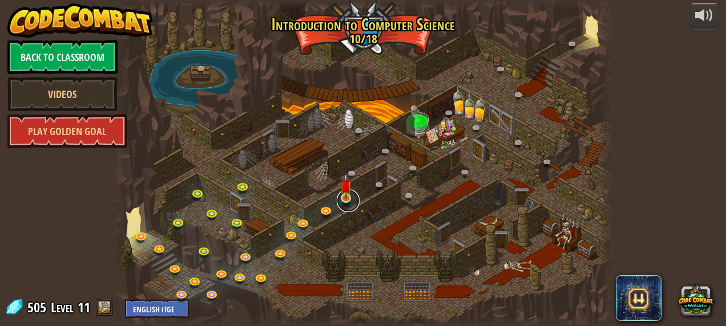
click at [341, 201] on link at bounding box center [348, 200] width 23 height 23
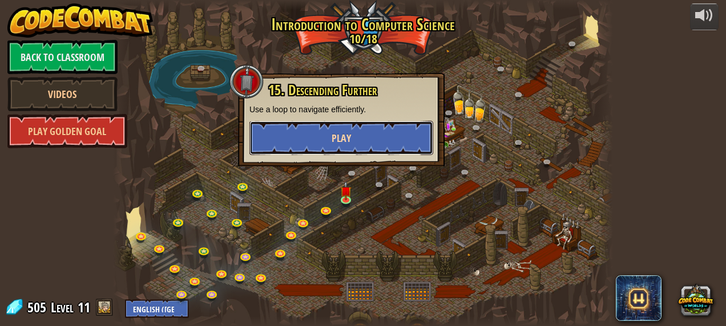
click at [395, 149] on button "Play" at bounding box center [341, 138] width 184 height 34
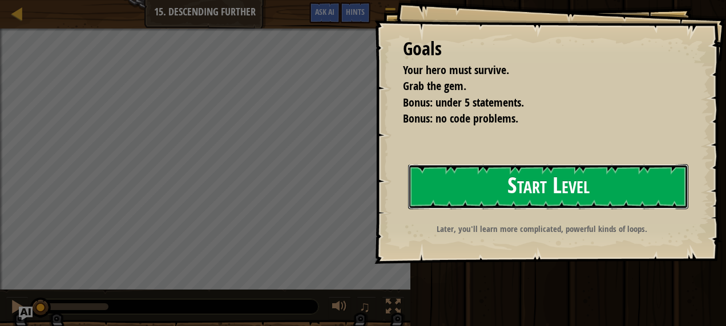
click at [448, 206] on button "Start Level" at bounding box center [548, 186] width 280 height 45
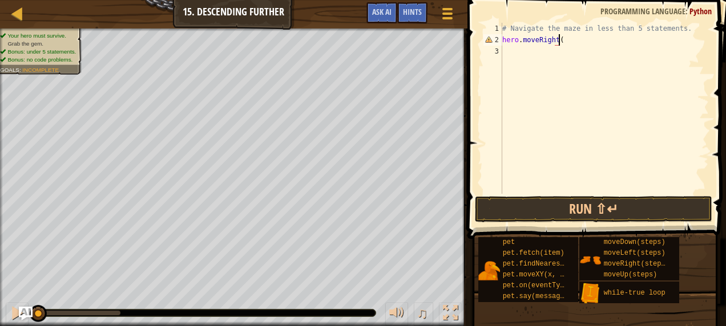
scroll to position [5, 4]
type textarea "hero.moveRight(2)"
click at [506, 47] on div "# Navigate the maze in less than 5 statements. hero . moveRight ( 2 )" at bounding box center [604, 120] width 209 height 194
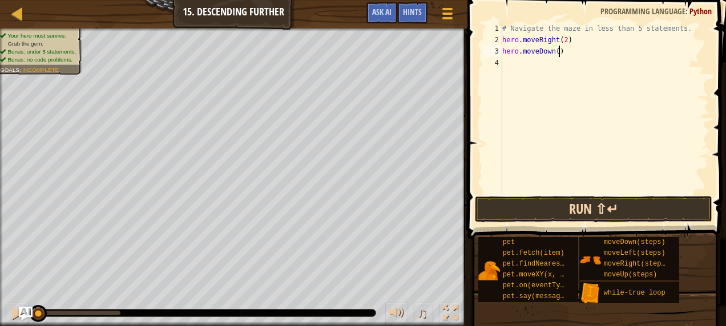
type textarea "hero.moveDown()"
click at [509, 208] on button "Run ⇧↵" at bounding box center [593, 209] width 237 height 26
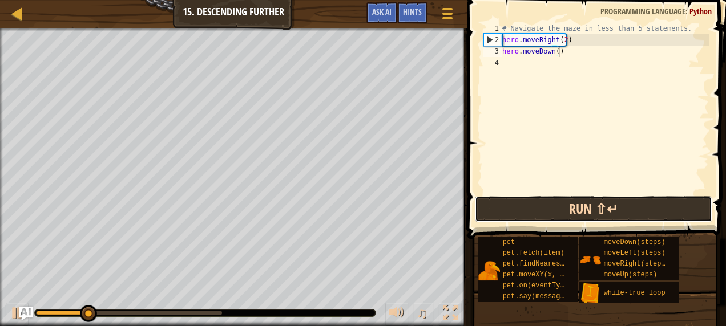
click at [509, 208] on button "Run ⇧↵" at bounding box center [593, 209] width 237 height 26
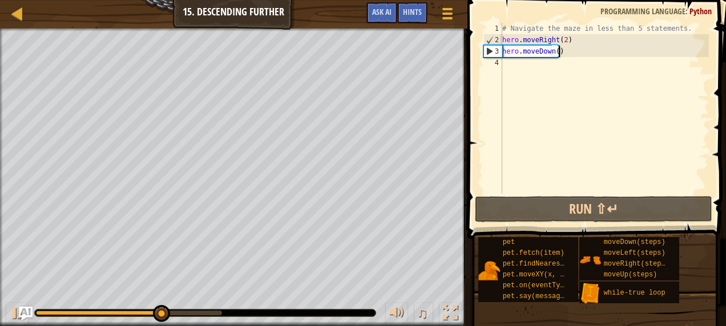
click at [511, 66] on div "# Navigate the maze in less than 5 statements. hero . moveRight ( 2 ) hero . mo…" at bounding box center [604, 120] width 209 height 194
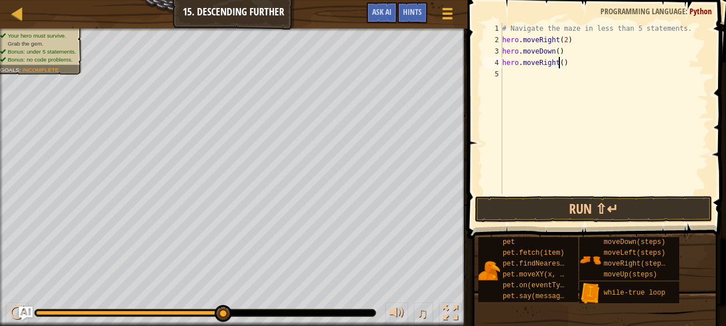
click at [558, 63] on div "# Navigate the maze in less than 5 statements. hero . moveRight ( 2 ) hero . mo…" at bounding box center [604, 120] width 209 height 194
type textarea "hero.moveRight(2)"
click at [527, 201] on button "Run ⇧↵" at bounding box center [593, 209] width 237 height 26
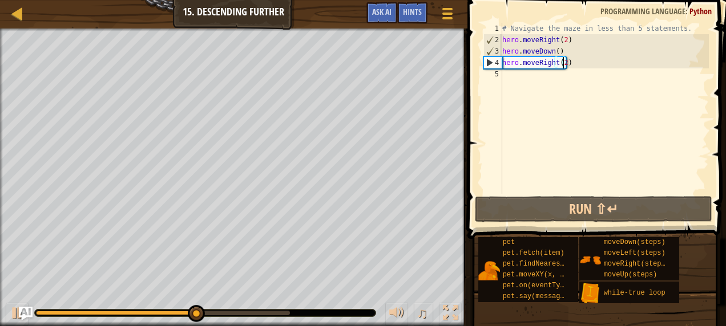
click at [508, 79] on div "# Navigate the maze in less than 5 statements. hero . moveRight ( 2 ) hero . mo…" at bounding box center [604, 120] width 209 height 194
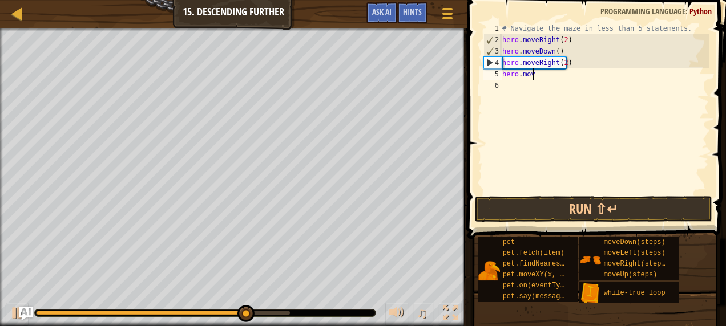
scroll to position [5, 2]
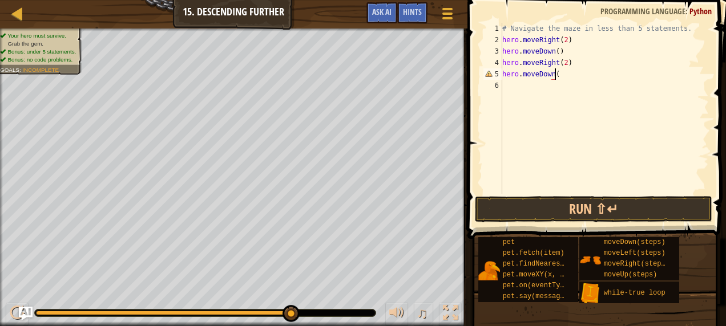
type textarea "hero.moveDown()"
click at [507, 79] on div "# Navigate the maze in less than 5 statements. hero . moveRight ( 2 ) hero . mo…" at bounding box center [604, 120] width 209 height 194
click at [502, 90] on div "# Navigate the maze in less than 5 statements. hero . moveRight ( 2 ) hero . mo…" at bounding box center [604, 120] width 209 height 194
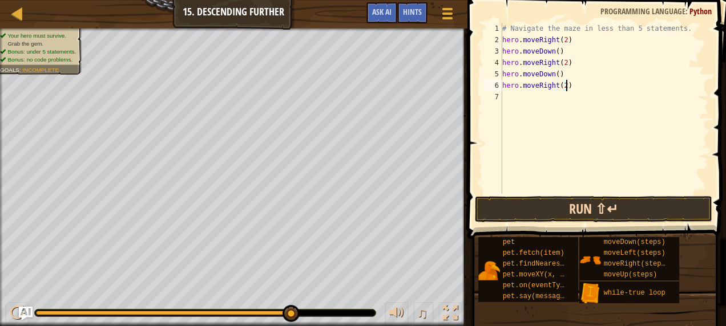
type textarea "hero.moveRight(2)"
click at [537, 200] on button "Run ⇧↵" at bounding box center [593, 209] width 237 height 26
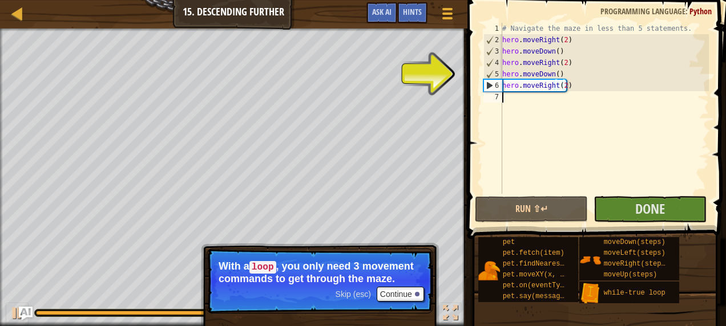
drag, startPoint x: 618, startPoint y: 212, endPoint x: 504, endPoint y: 152, distance: 128.6
click at [504, 152] on div "# Navigate the maze in less than 5 statements. hero . moveRight ( 2 ) hero . mo…" at bounding box center [604, 120] width 209 height 194
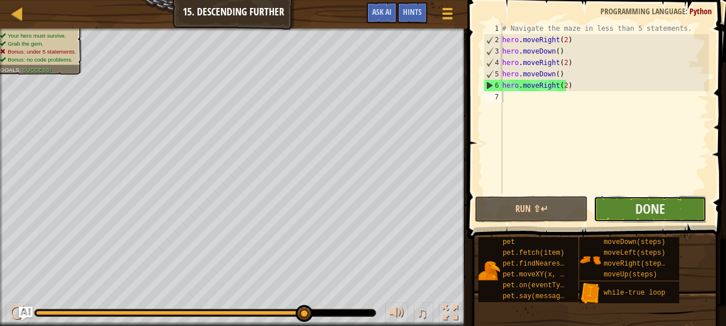
click at [634, 197] on button "Done" at bounding box center [649, 209] width 113 height 26
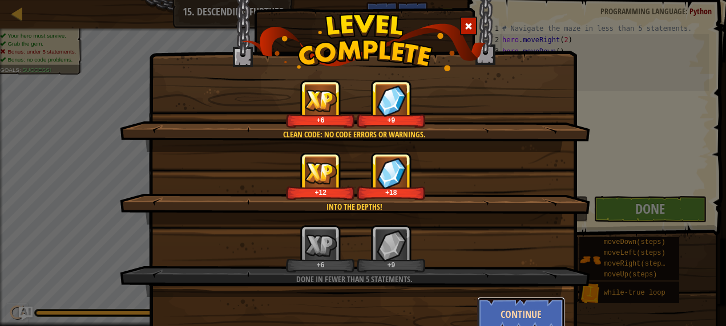
click at [502, 305] on button "Continue" at bounding box center [521, 314] width 88 height 34
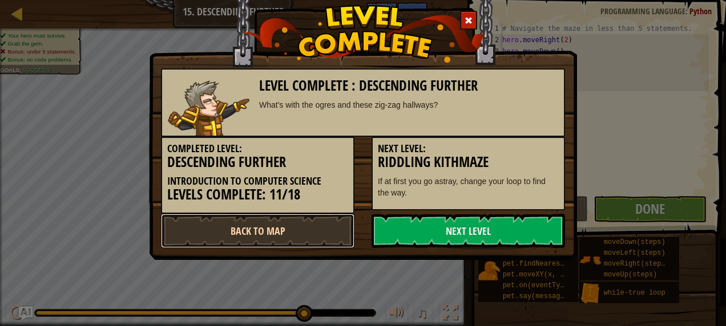
click at [266, 240] on link "Back to Map" at bounding box center [257, 231] width 193 height 34
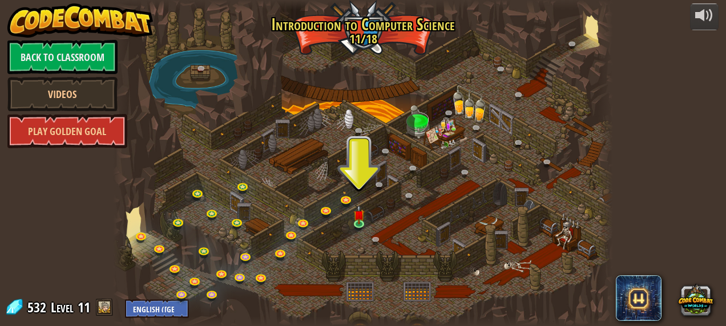
drag, startPoint x: 266, startPoint y: 240, endPoint x: 635, endPoint y: 162, distance: 377.2
click at [635, 162] on div "powered by Back to Classroom Videos Play Golden Goal 25. [PERSON_NAME] (Locked …" at bounding box center [363, 163] width 726 height 326
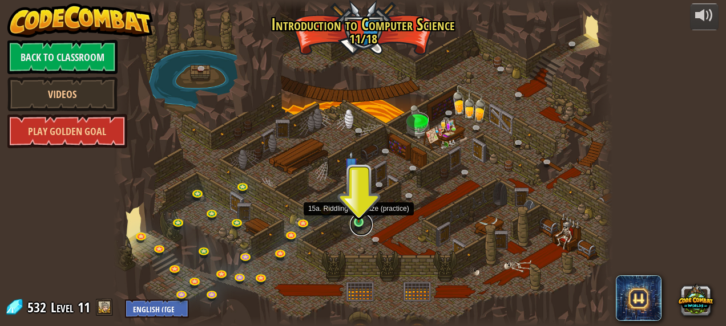
click at [363, 224] on link at bounding box center [361, 224] width 23 height 23
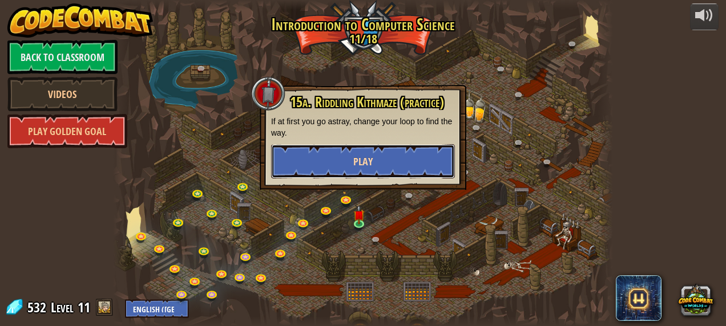
click at [391, 149] on button "Play" at bounding box center [363, 161] width 184 height 34
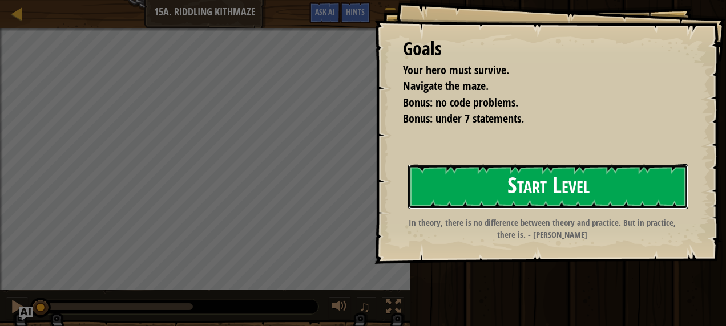
click at [533, 164] on button "Start Level" at bounding box center [548, 186] width 280 height 45
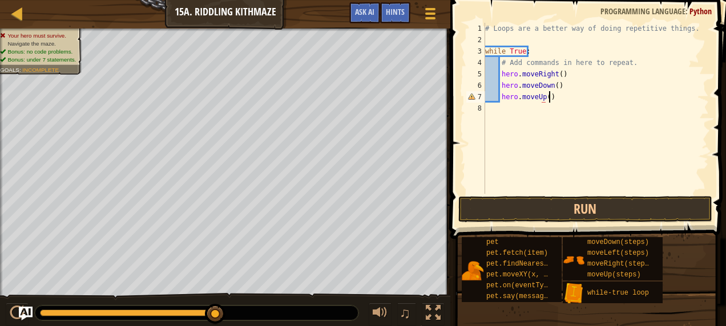
scroll to position [5, 5]
click at [499, 208] on button "Run" at bounding box center [585, 209] width 254 height 26
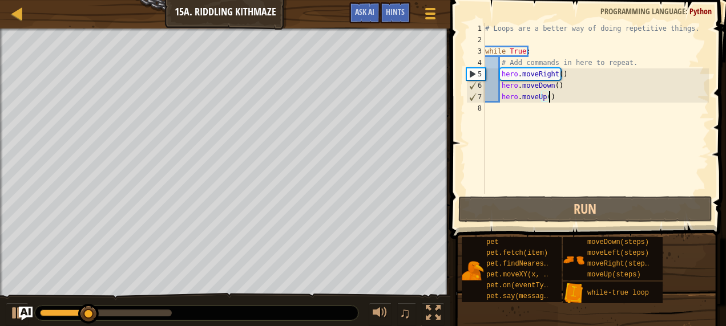
click at [551, 93] on div "# Loops are a better way of doing repetitive things. while True : # Add command…" at bounding box center [596, 120] width 226 height 194
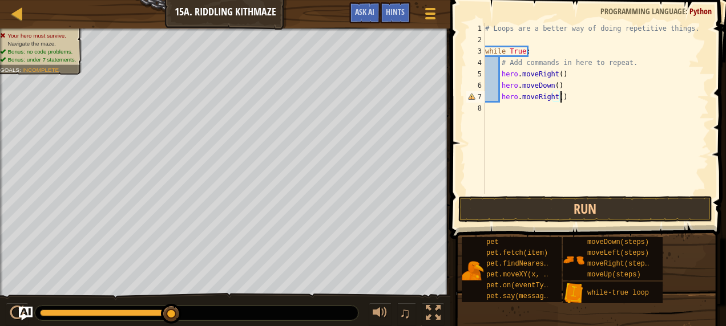
scroll to position [5, 6]
type textarea "hero.moveRight()"
click at [542, 200] on button "Run" at bounding box center [585, 209] width 254 height 26
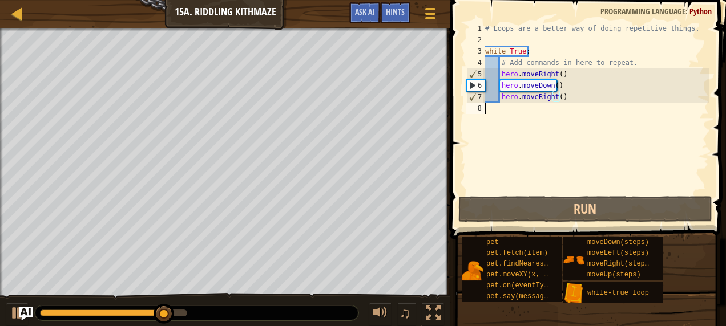
click at [483, 109] on div "8" at bounding box center [475, 108] width 19 height 11
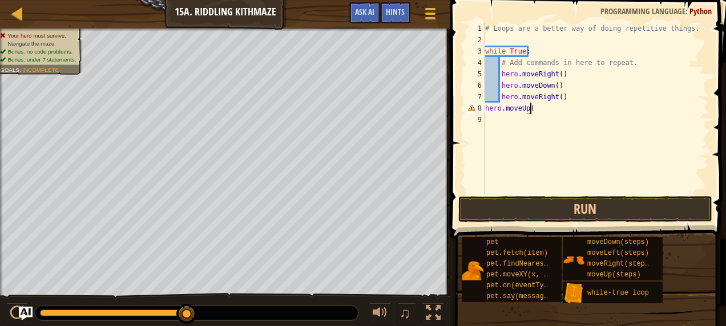
scroll to position [5, 3]
type textarea "hero.moveUp()"
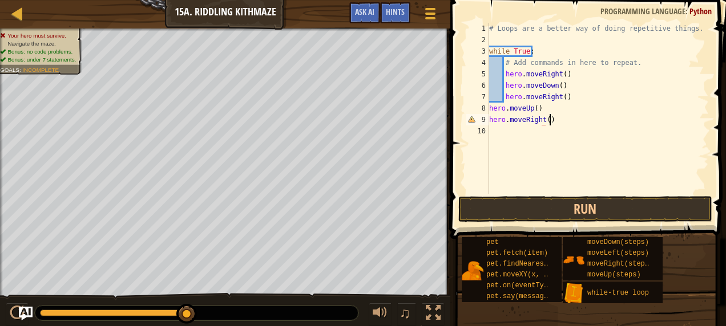
scroll to position [5, 4]
click at [497, 205] on button "Run" at bounding box center [585, 209] width 254 height 26
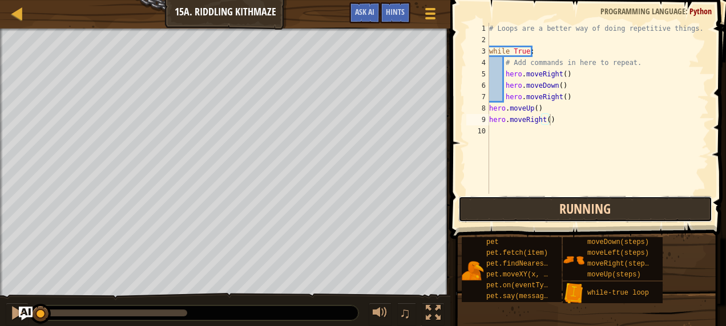
click at [497, 205] on button "Running" at bounding box center [585, 209] width 254 height 26
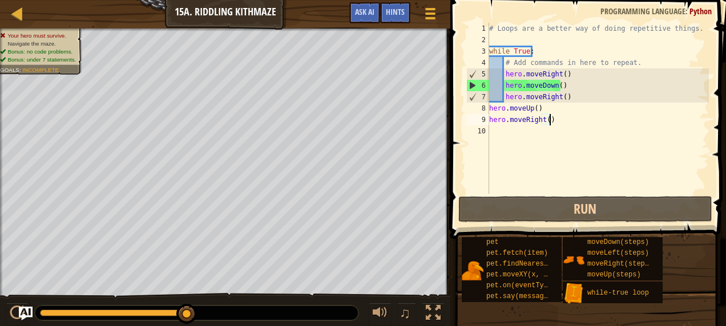
click at [488, 107] on div "8" at bounding box center [477, 108] width 23 height 11
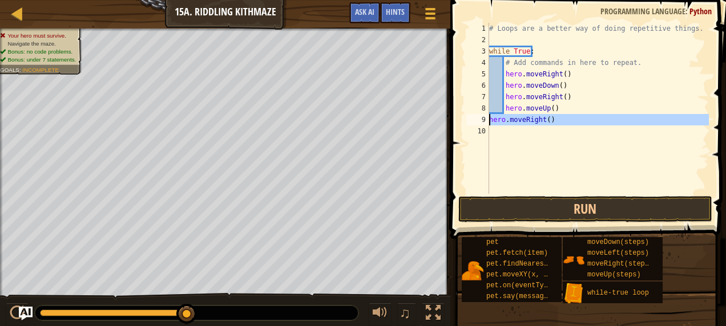
click at [488, 120] on div "9" at bounding box center [477, 119] width 23 height 11
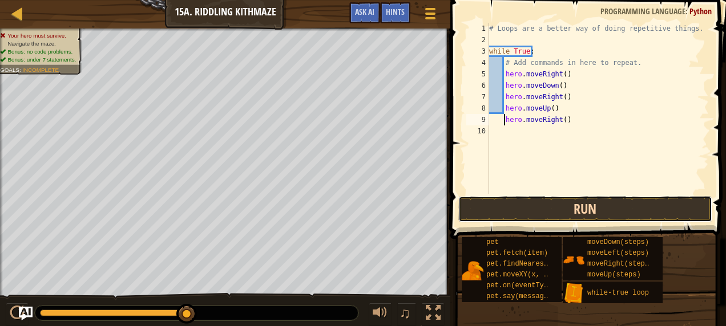
click at [485, 216] on button "Run" at bounding box center [585, 209] width 254 height 26
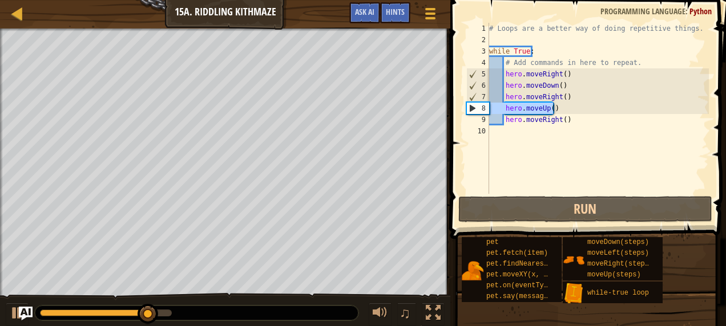
drag, startPoint x: 551, startPoint y: 107, endPoint x: 471, endPoint y: 108, distance: 79.9
click at [471, 108] on div "hero.moveRight() 1 2 3 4 5 6 7 8 9 10 # Loops are a better way of doing repetit…" at bounding box center [586, 108] width 245 height 171
type textarea "hero.moveUp()"
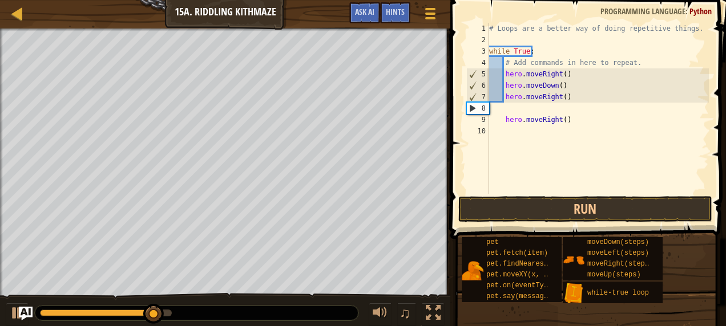
scroll to position [5, 0]
click at [502, 208] on button "Run" at bounding box center [585, 209] width 254 height 26
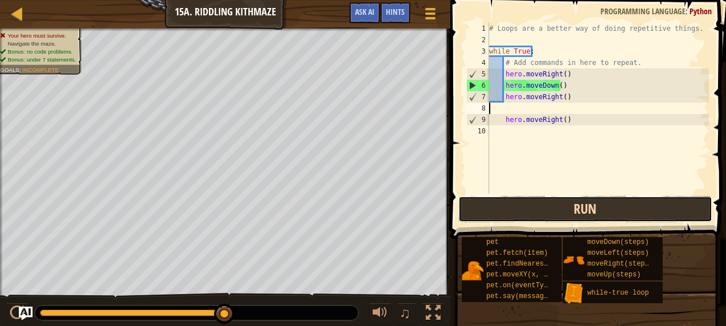
click at [554, 201] on button "Run" at bounding box center [585, 209] width 254 height 26
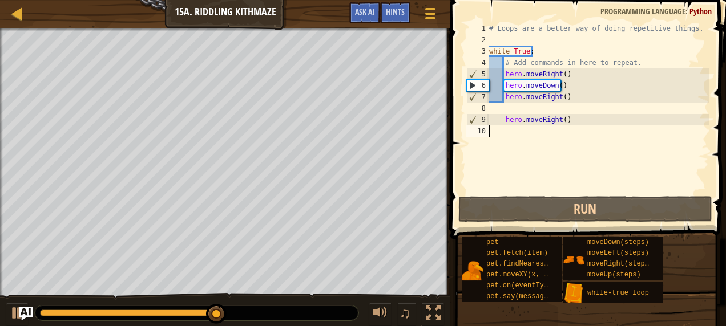
click at [509, 130] on div "# Loops are a better way of doing repetitive things. while True : # Add command…" at bounding box center [598, 120] width 222 height 194
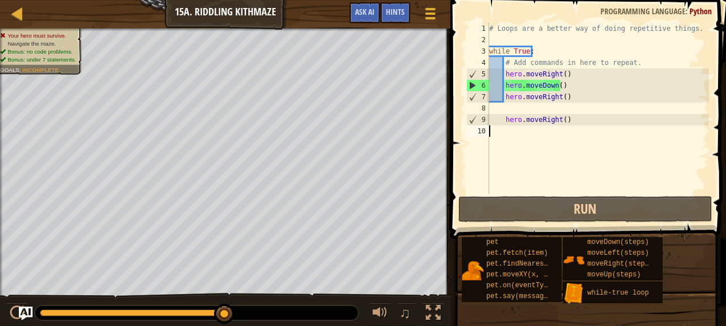
type textarea "e"
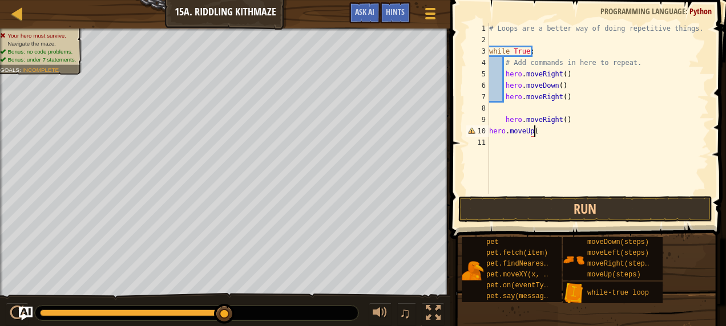
scroll to position [5, 3]
click at [501, 200] on button "Run" at bounding box center [585, 209] width 254 height 26
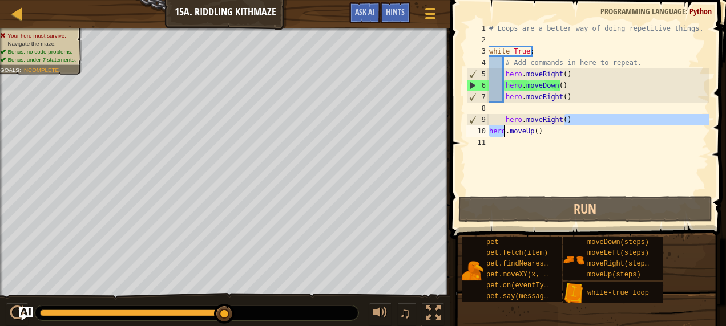
drag, startPoint x: 568, startPoint y: 118, endPoint x: 501, endPoint y: 123, distance: 66.9
click at [501, 123] on div "# Loops are a better way of doing repetitive things. while True : # Add command…" at bounding box center [598, 120] width 222 height 194
type textarea "hero.moveRight()"
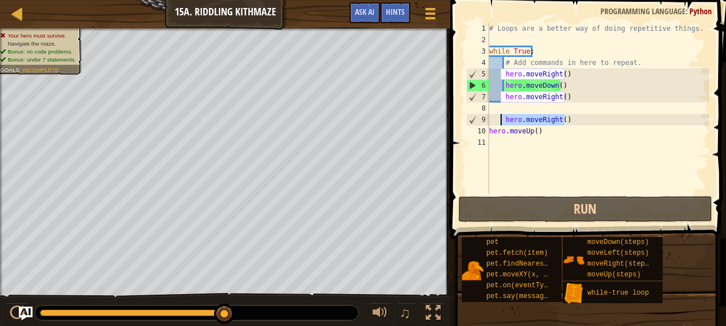
scroll to position [5, 0]
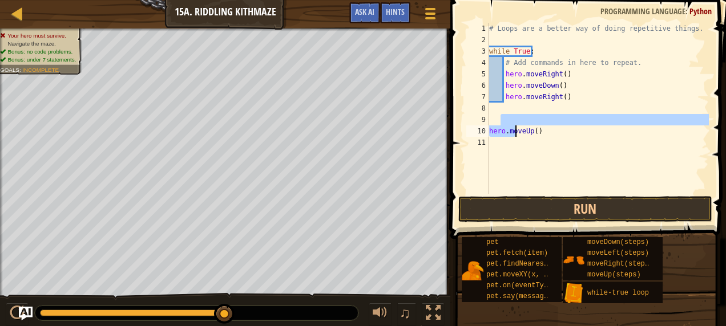
drag, startPoint x: 501, startPoint y: 123, endPoint x: 541, endPoint y: 133, distance: 40.8
click at [541, 133] on div "# Loops are a better way of doing repetitive things. while True : # Add command…" at bounding box center [598, 120] width 222 height 194
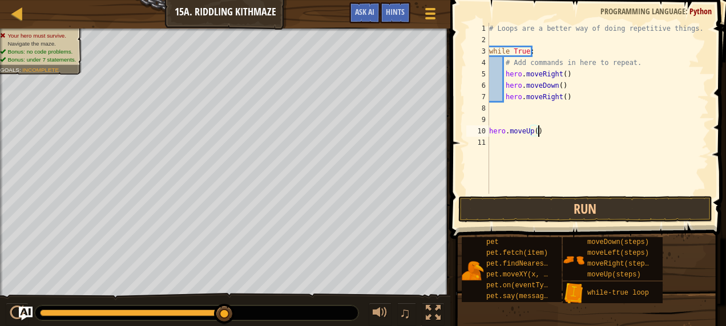
click at [541, 133] on div "# Loops are a better way of doing repetitive things. while True : # Add command…" at bounding box center [598, 120] width 222 height 194
drag, startPoint x: 541, startPoint y: 133, endPoint x: 477, endPoint y: 135, distance: 63.9
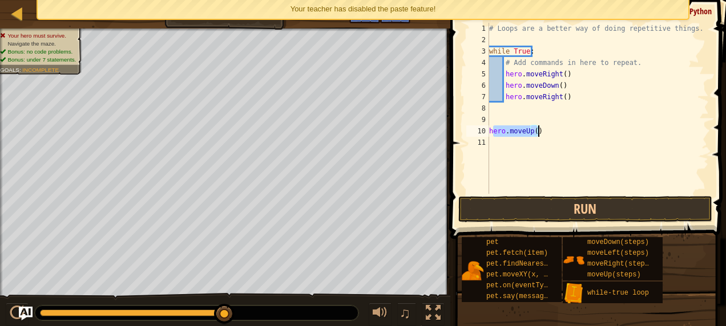
drag, startPoint x: 491, startPoint y: 131, endPoint x: 553, endPoint y: 132, distance: 62.8
click at [553, 132] on div "# Loops are a better way of doing repetitive things. while True : # Add command…" at bounding box center [598, 120] width 222 height 194
type textarea "h"
click at [550, 210] on button "Run" at bounding box center [585, 209] width 254 height 26
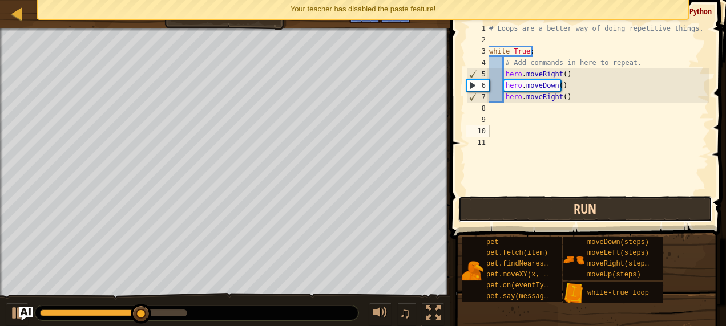
click at [550, 210] on button "Run" at bounding box center [585, 209] width 254 height 26
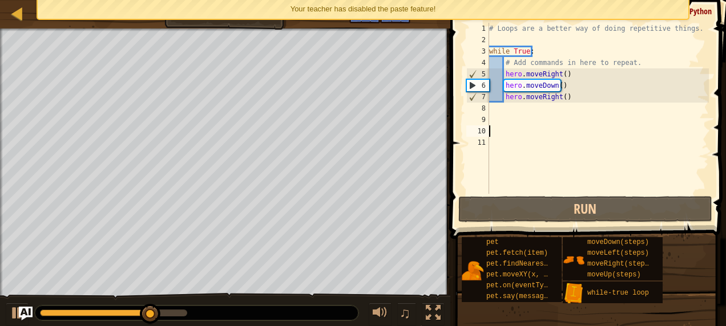
click at [491, 105] on div "# Loops are a better way of doing repetitive things. while True : # Add command…" at bounding box center [598, 120] width 222 height 194
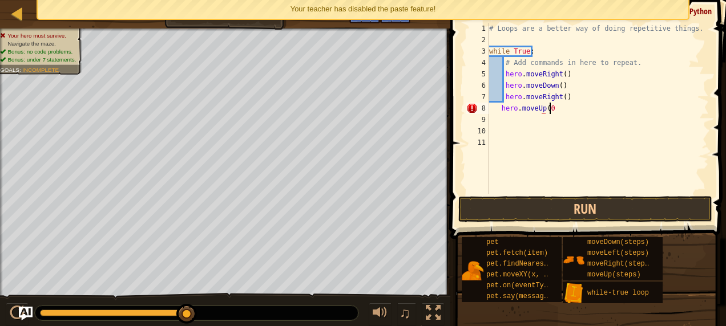
scroll to position [5, 4]
click at [503, 197] on button "Run" at bounding box center [585, 209] width 254 height 26
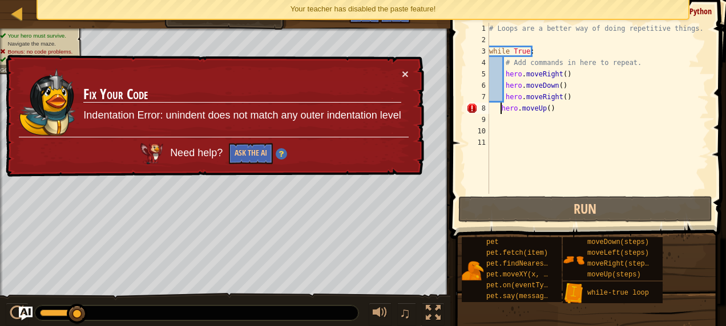
click at [500, 106] on div "# Loops are a better way of doing repetitive things. while True : # Add command…" at bounding box center [598, 120] width 222 height 194
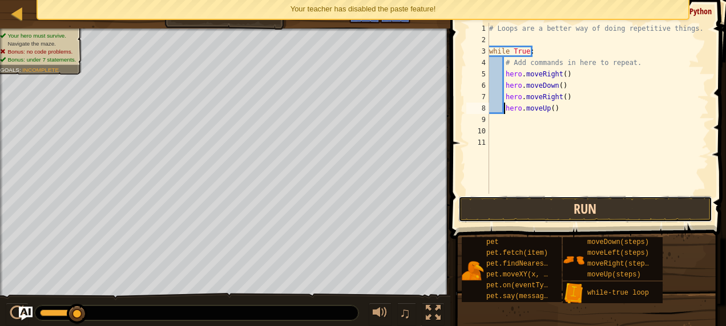
click at [503, 206] on button "Run" at bounding box center [585, 209] width 254 height 26
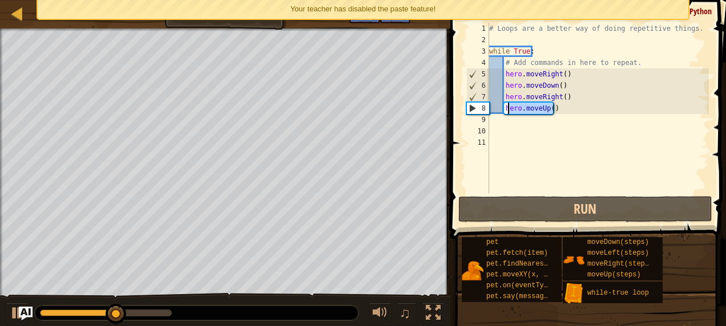
drag, startPoint x: 554, startPoint y: 110, endPoint x: 507, endPoint y: 110, distance: 47.9
click at [507, 110] on div "# Loops are a better way of doing repetitive things. while True : # Add command…" at bounding box center [598, 120] width 222 height 194
click at [560, 98] on div "# Loops are a better way of doing repetitive things. while True : # Add command…" at bounding box center [598, 120] width 222 height 194
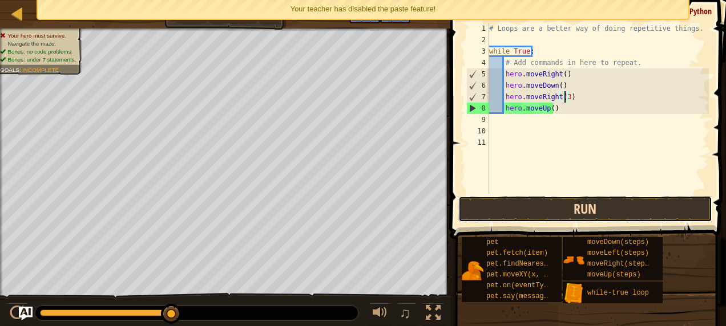
click at [580, 210] on button "Run" at bounding box center [585, 209] width 254 height 26
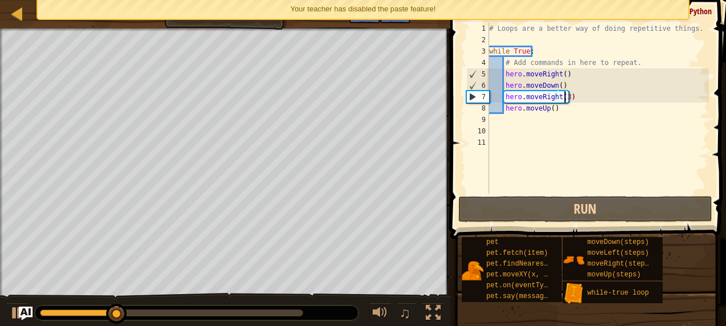
click at [553, 111] on div "# Loops are a better way of doing repetitive things. while True : # Add command…" at bounding box center [598, 120] width 222 height 194
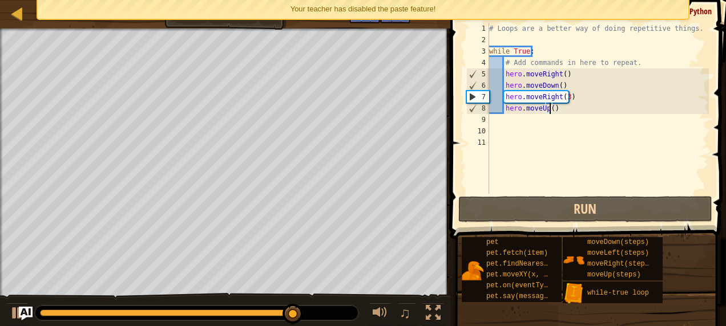
click at [549, 106] on div "# Loops are a better way of doing repetitive things. while True : # Add command…" at bounding box center [598, 120] width 222 height 194
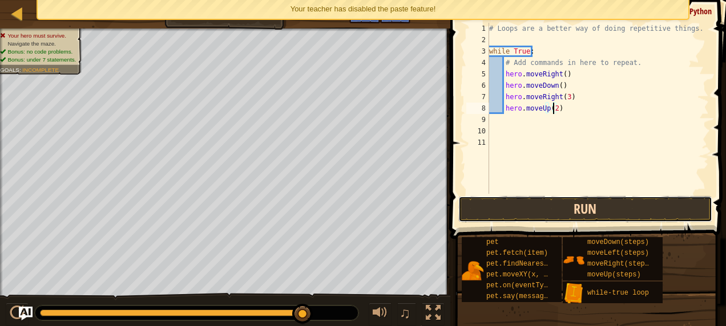
click at [516, 212] on button "Run" at bounding box center [585, 209] width 254 height 26
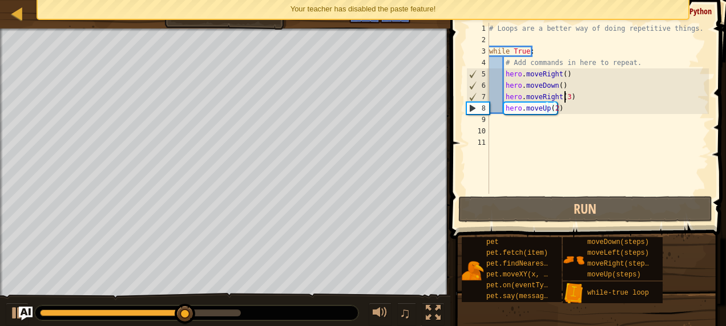
click at [562, 96] on div "# Loops are a better way of doing repetitive things. while True : # Add command…" at bounding box center [598, 120] width 222 height 194
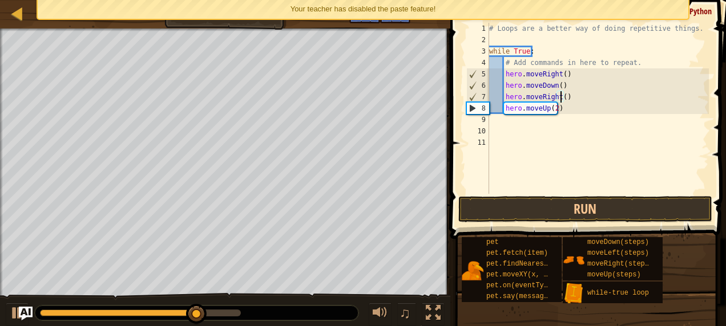
scroll to position [5, 6]
click at [516, 210] on button "Run" at bounding box center [585, 209] width 254 height 26
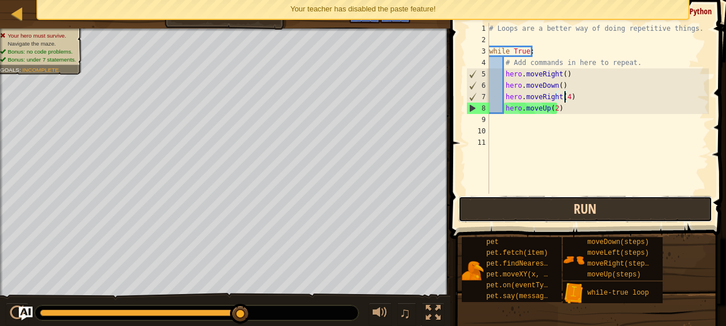
click at [516, 210] on button "Run" at bounding box center [585, 209] width 254 height 26
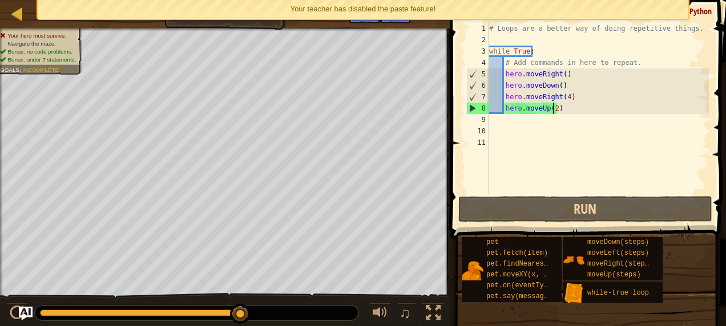
click at [551, 111] on div "# Loops are a better way of doing repetitive things. while True : # Add command…" at bounding box center [598, 120] width 222 height 194
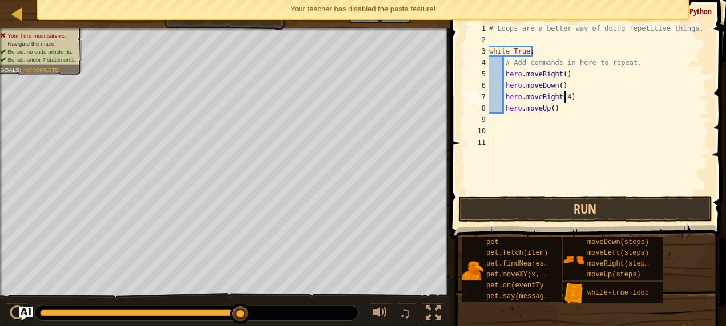
click at [564, 96] on div "# Loops are a better way of doing repetitive things. while True : # Add command…" at bounding box center [598, 120] width 222 height 194
click at [549, 202] on button "Run" at bounding box center [585, 209] width 254 height 26
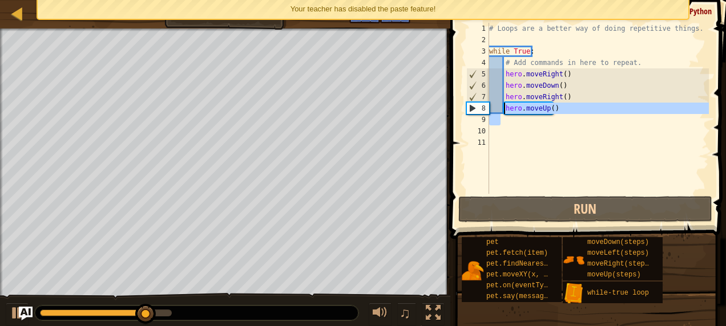
drag, startPoint x: 558, startPoint y: 115, endPoint x: 504, endPoint y: 112, distance: 53.7
click at [504, 112] on div "# Loops are a better way of doing repetitive things. while True : # Add command…" at bounding box center [598, 120] width 222 height 194
type textarea "hero.moveUp()"
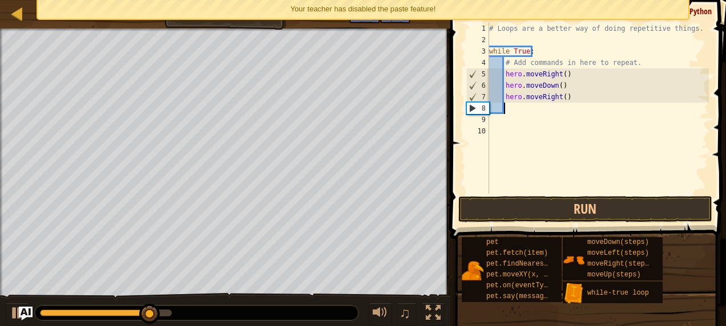
scroll to position [5, 1]
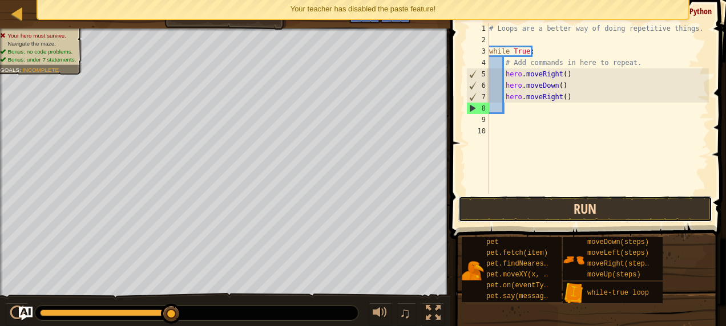
click at [504, 198] on button "Run" at bounding box center [585, 209] width 254 height 26
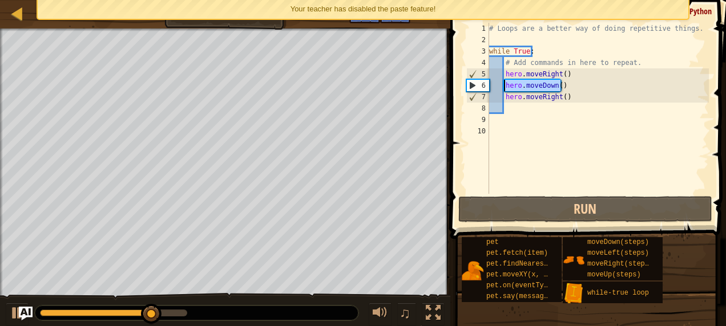
drag, startPoint x: 560, startPoint y: 85, endPoint x: 497, endPoint y: 83, distance: 63.4
click at [497, 83] on div "# Loops are a better way of doing repetitive things. while True : # Add command…" at bounding box center [598, 120] width 222 height 194
type textarea "hero.moveDown()"
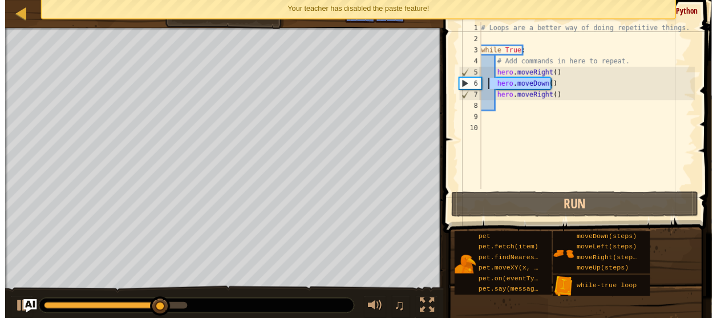
scroll to position [5, 0]
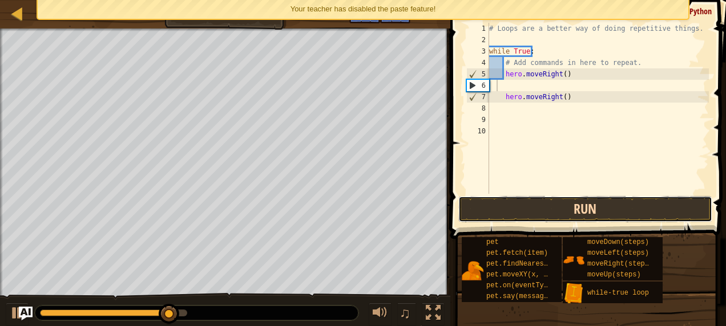
click at [492, 204] on button "Run" at bounding box center [585, 209] width 254 height 26
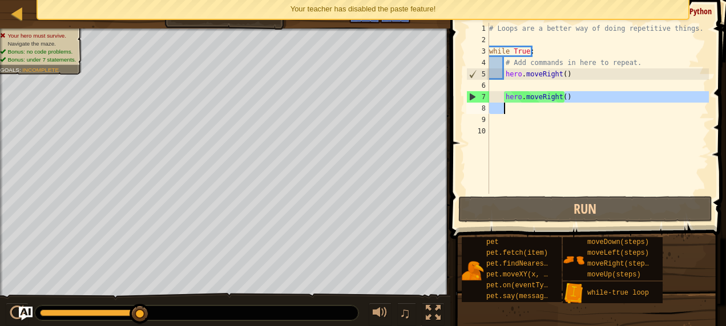
drag, startPoint x: 576, startPoint y: 92, endPoint x: 520, endPoint y: 107, distance: 57.1
click at [520, 107] on div "# Loops are a better way of doing repetitive things. while True : # Add command…" at bounding box center [598, 120] width 222 height 194
click at [512, 100] on div "# Loops are a better way of doing repetitive things. while True : # Add command…" at bounding box center [598, 120] width 222 height 194
click at [499, 98] on div "# Loops are a better way of doing repetitive things. while True : # Add command…" at bounding box center [598, 120] width 222 height 194
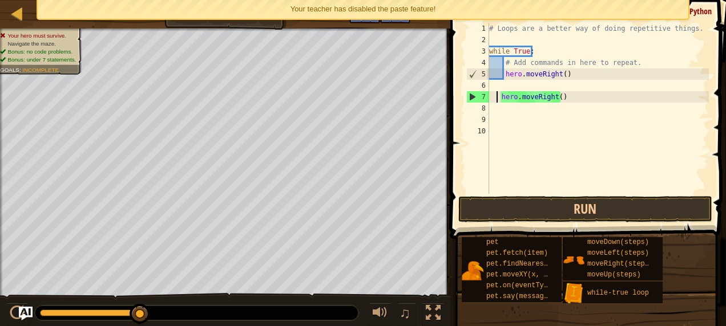
type textarea "hero.moveRight()"
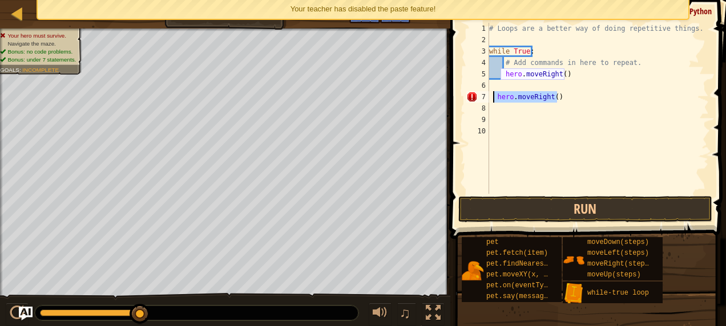
drag, startPoint x: 561, startPoint y: 95, endPoint x: 493, endPoint y: 96, distance: 67.9
click at [493, 96] on div "# Loops are a better way of doing repetitive things. while True : # Add command…" at bounding box center [598, 120] width 222 height 194
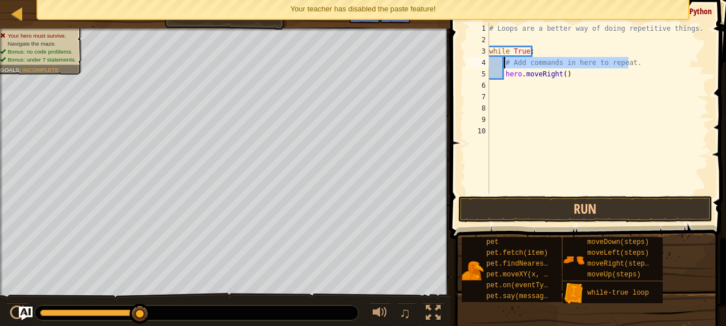
drag, startPoint x: 640, startPoint y: 59, endPoint x: 503, endPoint y: 62, distance: 137.5
click at [503, 62] on div "# Loops are a better way of doing repetitive things. while True : # Add command…" at bounding box center [598, 120] width 222 height 194
type textarea "# Add commands in here to repeat."
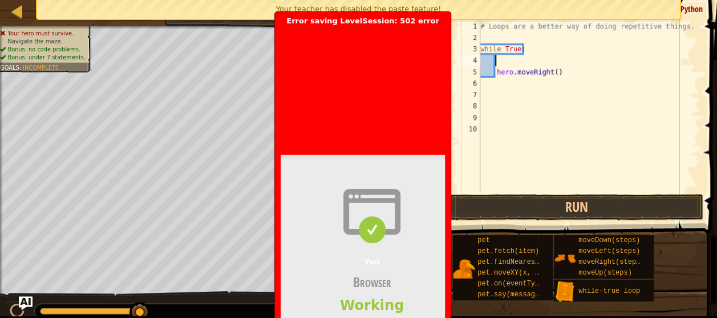
scroll to position [1, 0]
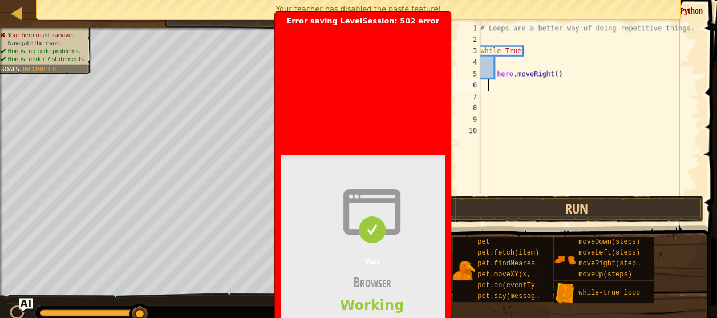
click at [499, 82] on div "# Loops are a better way of doing repetitive things. while True : hero . moveRi…" at bounding box center [589, 119] width 222 height 194
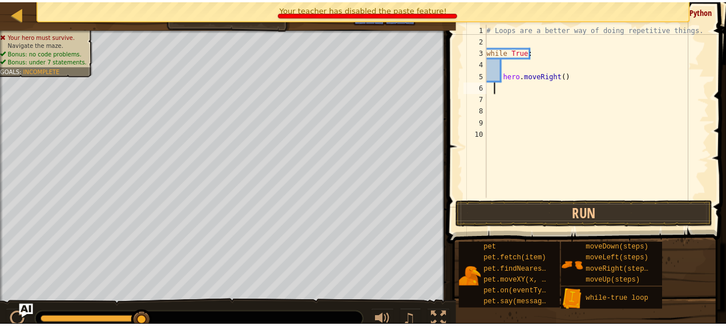
scroll to position [0, 0]
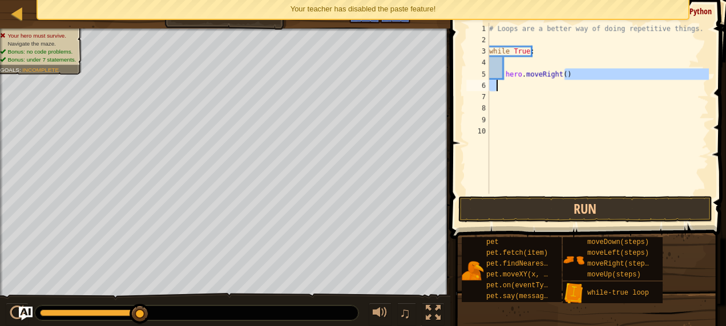
drag, startPoint x: 578, startPoint y: 74, endPoint x: 506, endPoint y: 82, distance: 72.3
click at [506, 82] on div "# Loops are a better way of doing repetitive things. while True : hero . moveRi…" at bounding box center [598, 120] width 222 height 194
type textarea "hero.moveRight()"
click at [505, 81] on div "# Loops are a better way of doing repetitive things. while True : hero . moveRi…" at bounding box center [598, 120] width 222 height 194
drag, startPoint x: 505, startPoint y: 74, endPoint x: 578, endPoint y: 89, distance: 74.6
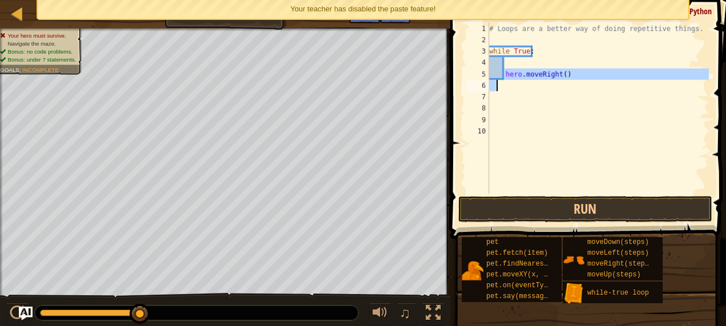
click at [578, 89] on div "# Loops are a better way of doing repetitive things. while True : hero . moveRi…" at bounding box center [598, 120] width 222 height 194
type textarea "hero.moveRight()"
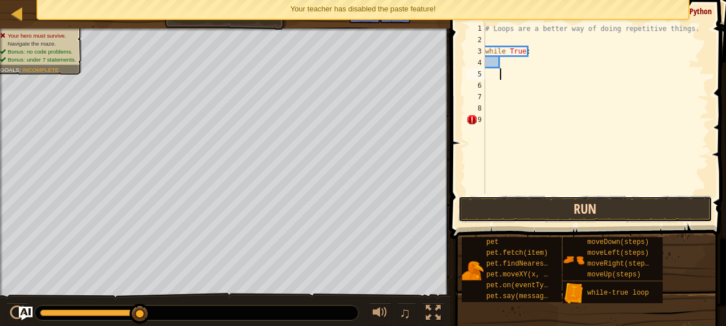
click at [551, 205] on button "Run" at bounding box center [585, 209] width 254 height 26
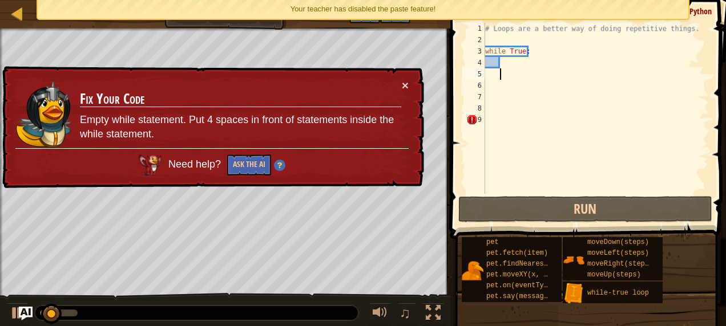
click at [501, 64] on div "# Loops are a better way of doing repetitive things. while True :" at bounding box center [596, 120] width 226 height 194
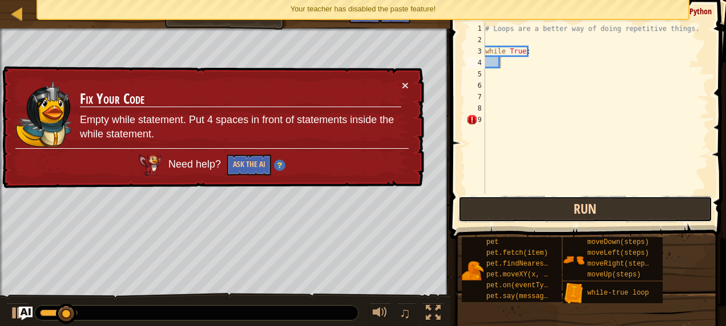
click at [515, 213] on button "Run" at bounding box center [585, 209] width 254 height 26
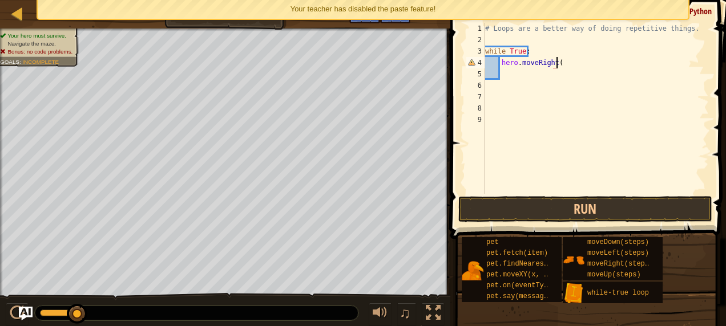
scroll to position [5, 6]
type textarea "hero.moveRight()"
click at [502, 201] on button "Run" at bounding box center [585, 209] width 254 height 26
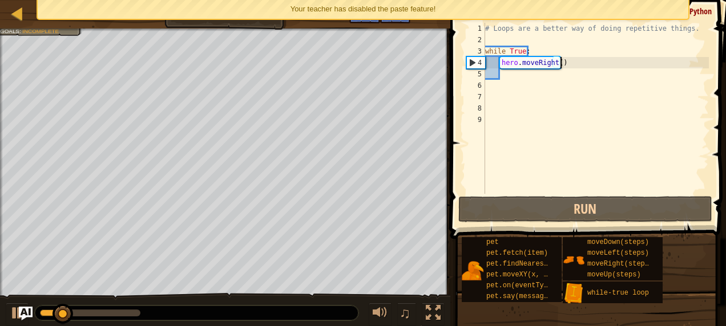
click at [506, 76] on div "# Loops are a better way of doing repetitive things. while True : hero . moveRi…" at bounding box center [596, 120] width 226 height 194
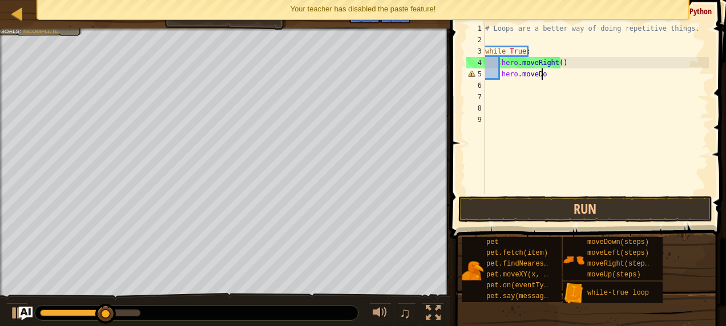
scroll to position [5, 5]
type textarea "hero.moveDown()"
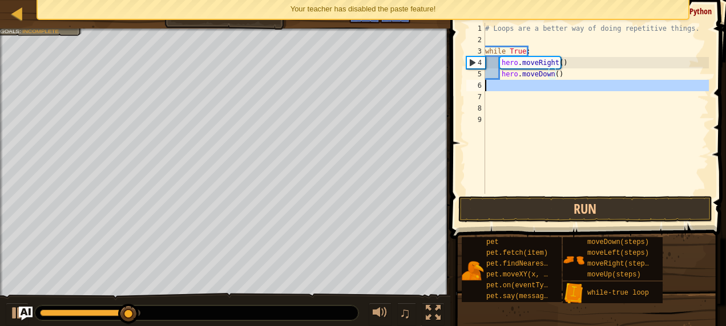
click at [481, 88] on div "6" at bounding box center [475, 85] width 19 height 11
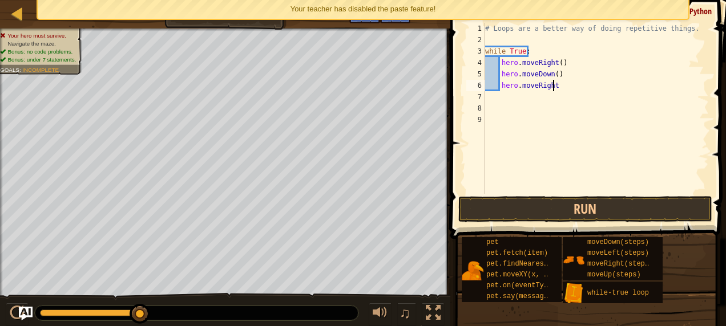
scroll to position [5, 6]
type textarea "hero.moveRight()"
click at [505, 96] on div "# Loops are a better way of doing repetitive things. while True : hero . moveRi…" at bounding box center [596, 120] width 226 height 194
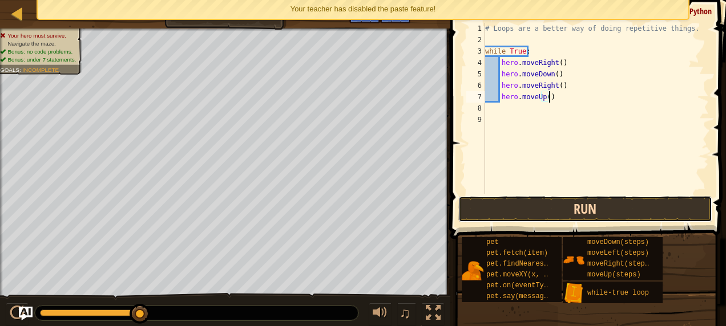
click at [510, 213] on button "Run" at bounding box center [585, 209] width 254 height 26
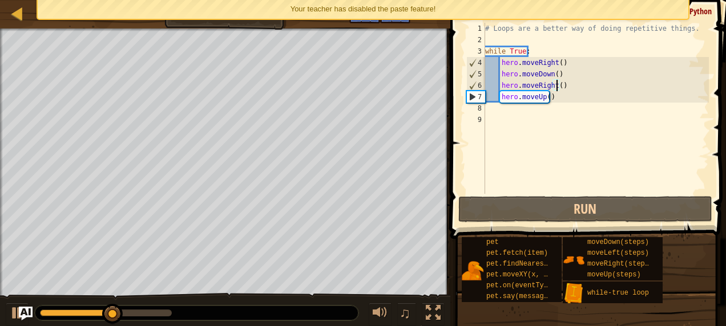
click at [554, 84] on div "# Loops are a better way of doing repetitive things. while True : hero . moveRi…" at bounding box center [596, 120] width 226 height 194
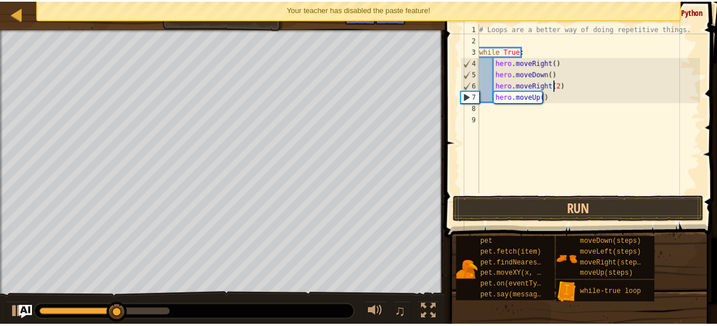
scroll to position [5, 6]
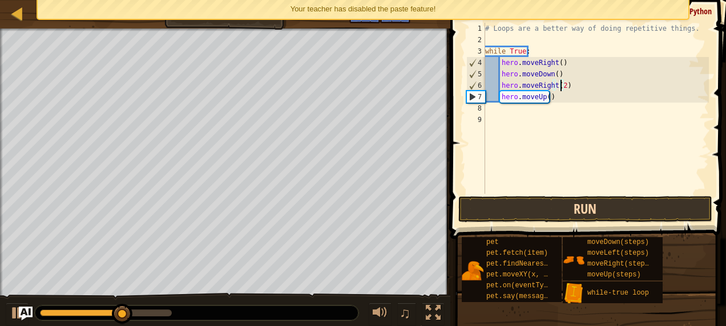
type textarea "hero.moveRight(2)"
click at [545, 213] on button "Run" at bounding box center [585, 209] width 254 height 26
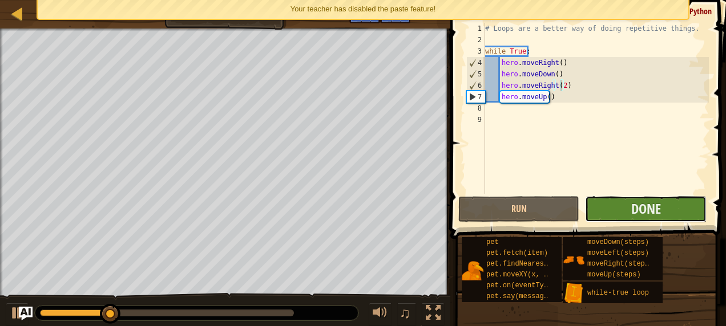
click at [626, 205] on button "Done" at bounding box center [645, 209] width 121 height 26
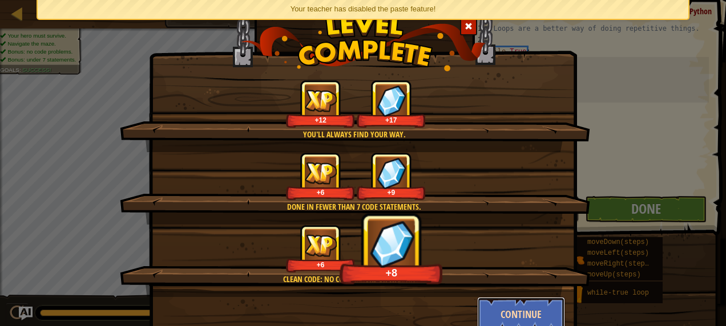
click at [521, 302] on button "Continue" at bounding box center [521, 314] width 88 height 34
click at [518, 309] on div "You'll always find your way. +12 +17 Done in fewer than 7 code statements. +6 +…" at bounding box center [363, 163] width 726 height 326
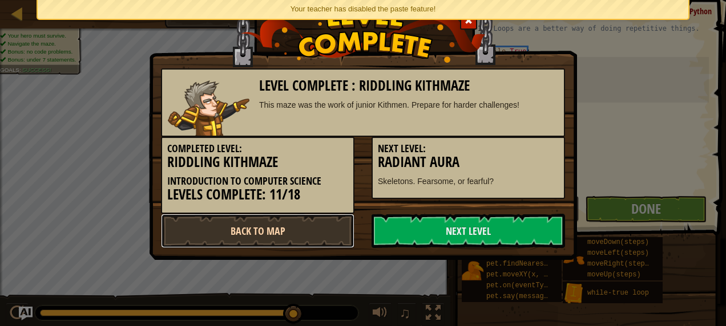
click at [294, 248] on link "Back to Map" at bounding box center [257, 231] width 193 height 34
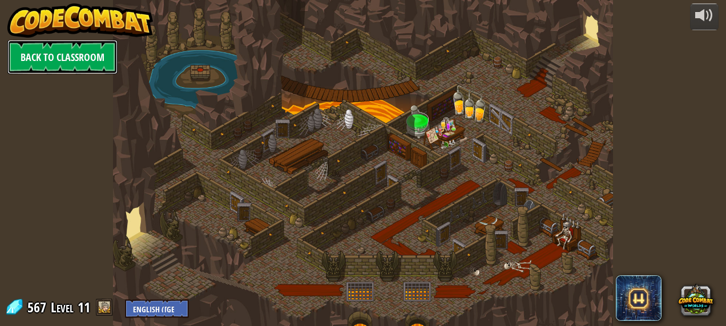
click at [73, 51] on link "Back to Classroom" at bounding box center [62, 57] width 110 height 34
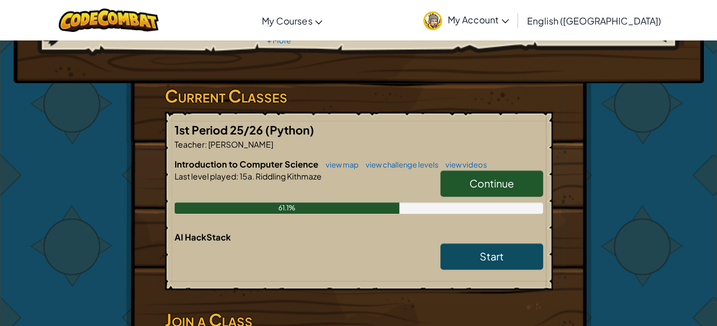
scroll to position [154, 0]
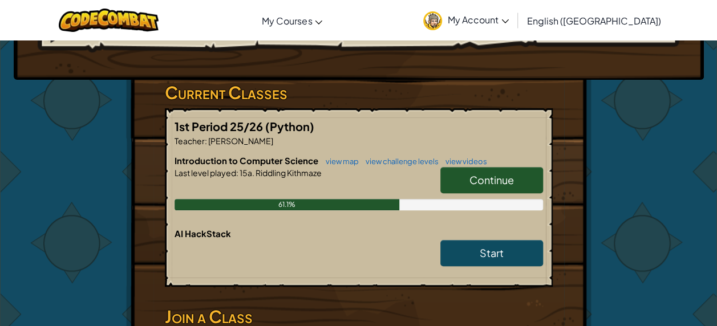
click at [520, 177] on link "Continue" at bounding box center [491, 180] width 103 height 26
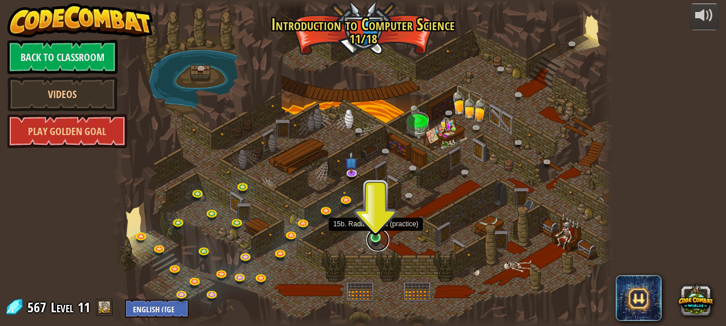
click at [369, 241] on link at bounding box center [377, 240] width 23 height 23
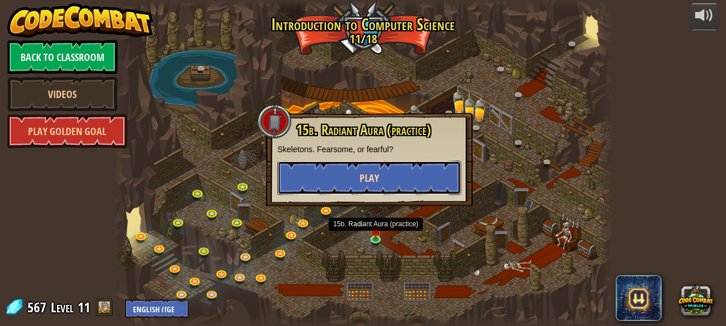
click at [378, 176] on span "Play" at bounding box center [368, 178] width 19 height 14
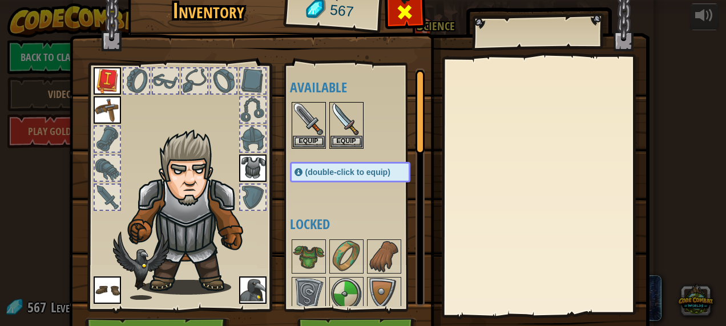
click at [411, 5] on div at bounding box center [405, 15] width 36 height 36
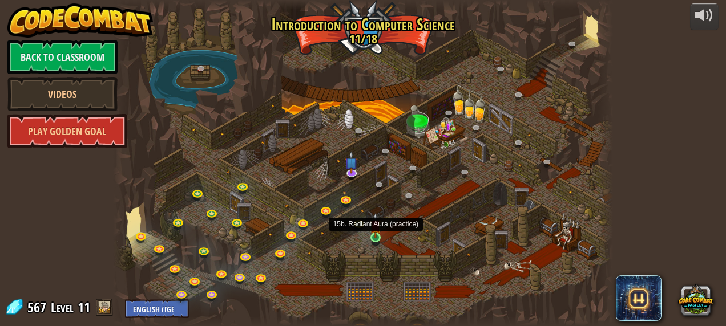
click at [372, 236] on img at bounding box center [375, 226] width 11 height 26
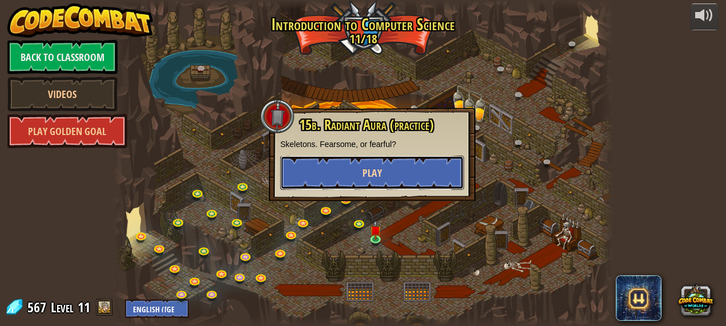
click at [379, 179] on span "Play" at bounding box center [371, 173] width 19 height 14
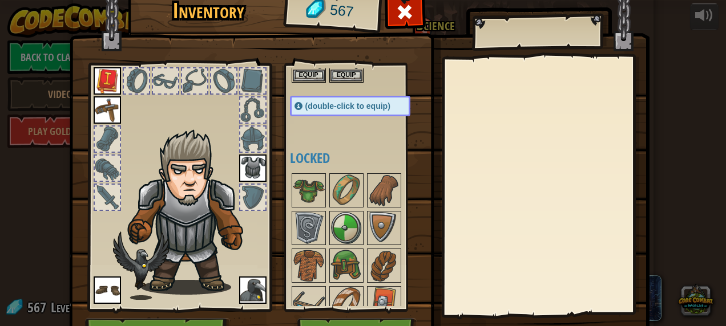
scroll to position [67, 0]
click at [358, 317] on img at bounding box center [359, 154] width 580 height 414
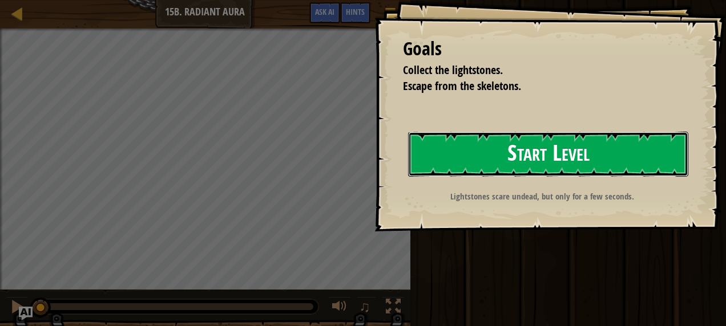
click at [529, 161] on button "Start Level" at bounding box center [548, 154] width 280 height 45
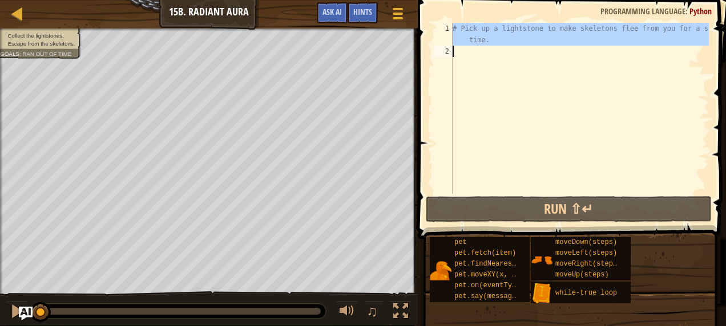
drag, startPoint x: 454, startPoint y: 25, endPoint x: 627, endPoint y: 78, distance: 181.2
click at [627, 78] on div "# Pick up a lightstone to make skeletons flee from you for a short time." at bounding box center [579, 125] width 258 height 205
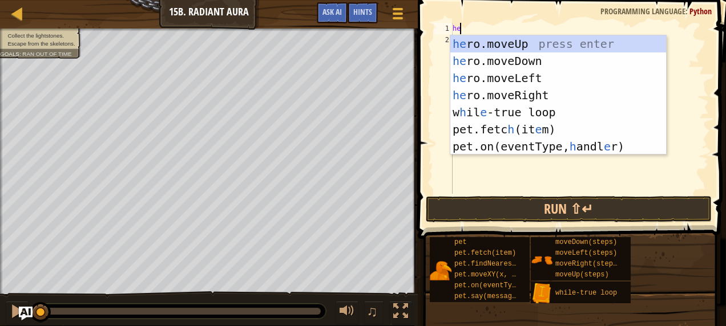
scroll to position [5, 0]
type textarea "hero"
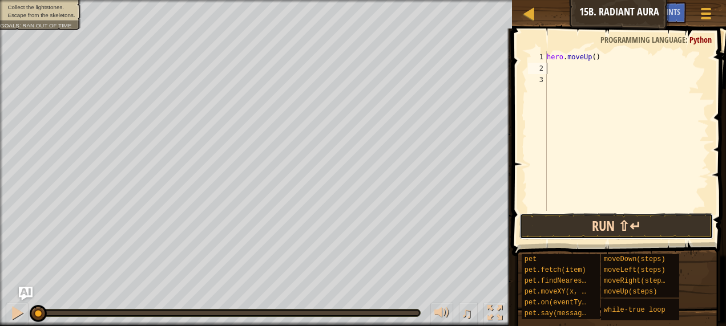
click at [557, 222] on button "Run ⇧↵" at bounding box center [616, 226] width 194 height 26
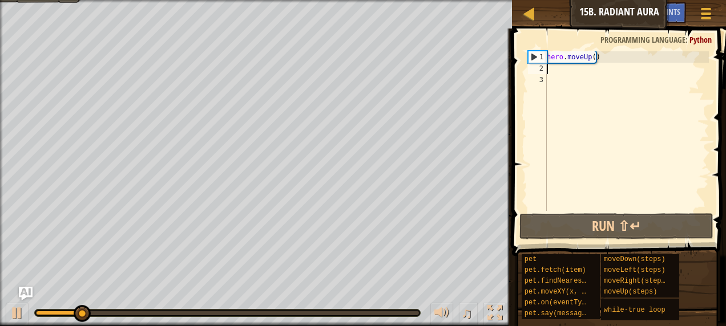
type textarea "he"
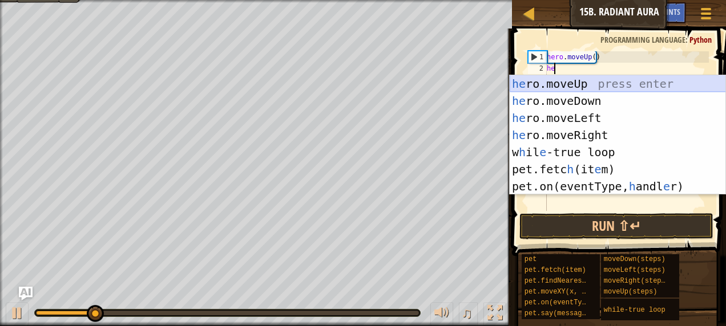
click at [541, 91] on div "he ro.moveUp press enter he ro.moveDown press enter he ro.moveLeft press enter …" at bounding box center [617, 152] width 216 height 154
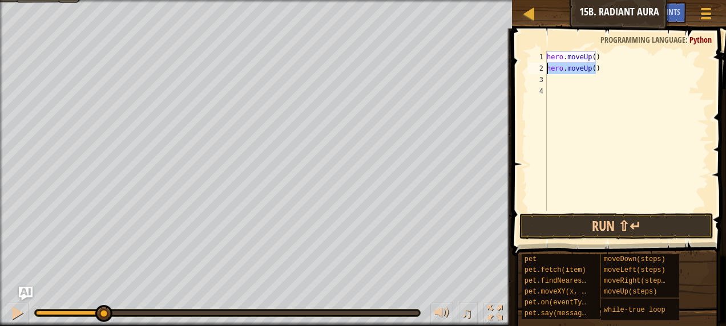
drag, startPoint x: 598, startPoint y: 73, endPoint x: 534, endPoint y: 70, distance: 64.5
click at [534, 70] on div "1 2 3 4 hero . moveUp ( ) hero . moveUp ( ) ההההההההההההההההההההההההההההההההההה…" at bounding box center [616, 131] width 183 height 160
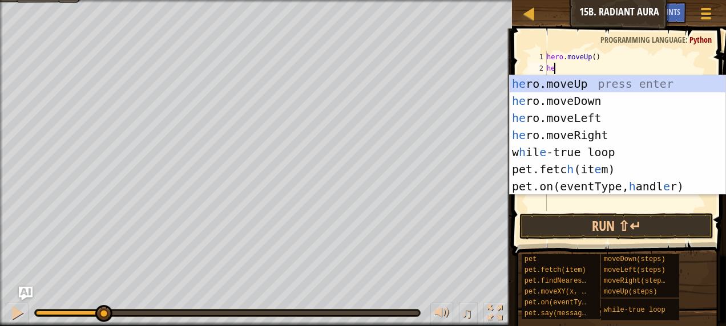
type textarea "her"
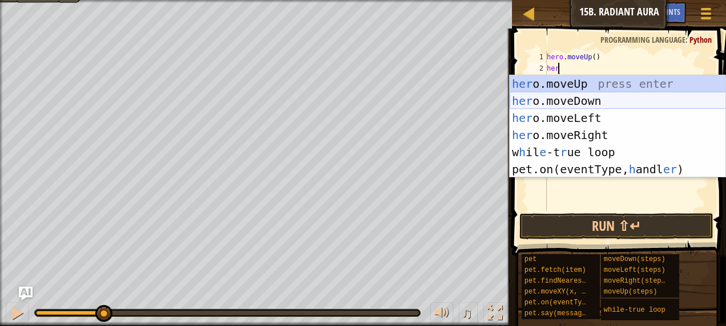
click at [549, 97] on div "her o.moveUp press enter her o.moveDown press enter her o.moveLeft press enter …" at bounding box center [617, 143] width 216 height 137
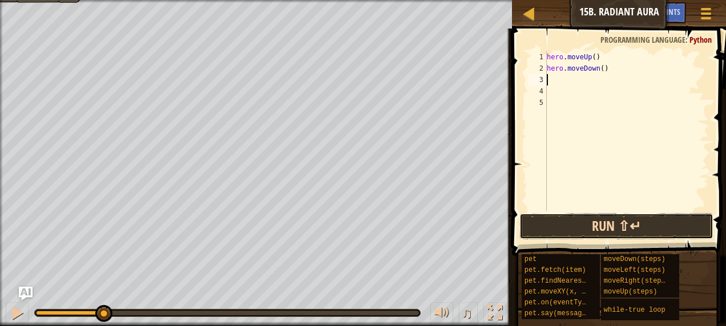
click at [560, 232] on button "Run ⇧↵" at bounding box center [616, 226] width 194 height 26
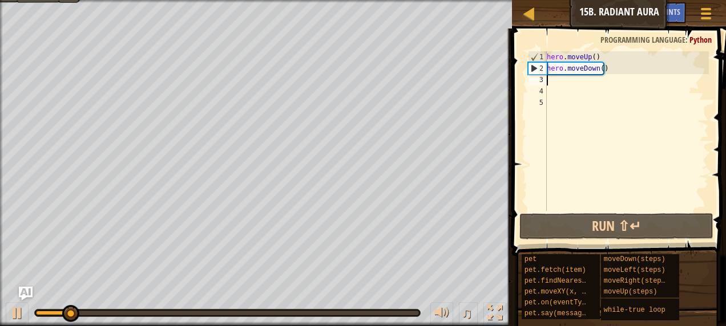
click at [550, 78] on div "hero . moveUp ( ) hero . moveDown ( )" at bounding box center [626, 142] width 164 height 183
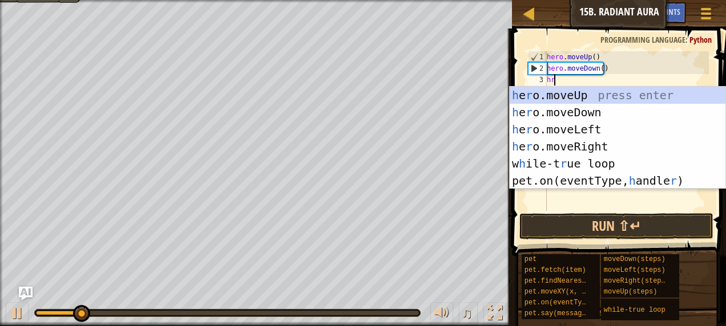
type textarea "hro"
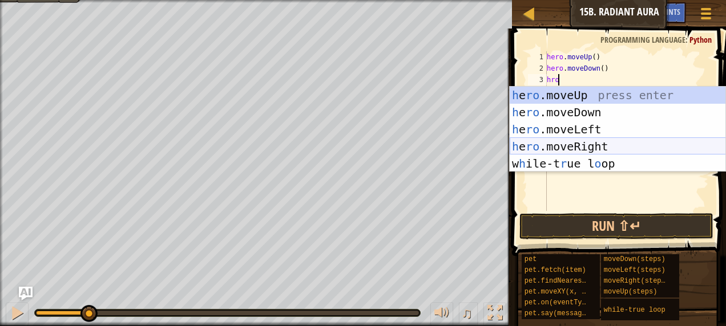
click at [577, 139] on div "h e ro .moveUp press enter h e ro .moveDown press enter h e ro .moveLeft press …" at bounding box center [617, 147] width 216 height 120
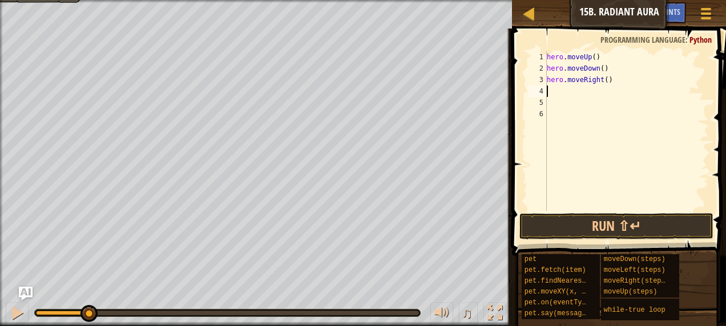
click at [603, 78] on div "hero . moveUp ( ) hero . moveDown ( ) hero . moveRight ( )" at bounding box center [626, 142] width 164 height 183
type textarea "hero.moveRight(2)"
click at [548, 88] on div "hero . moveUp ( ) hero . moveDown ( ) hero . moveRight ( 2 )" at bounding box center [626, 142] width 164 height 183
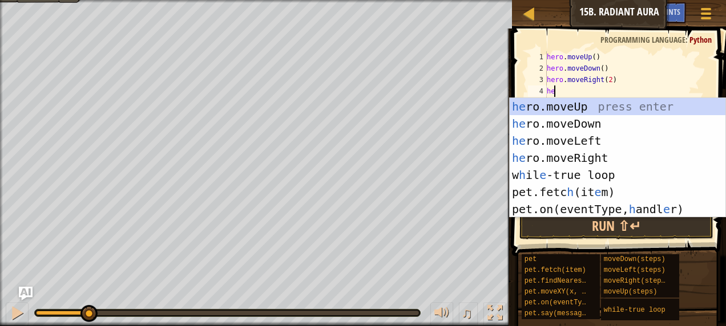
scroll to position [5, 0]
type textarea "hero"
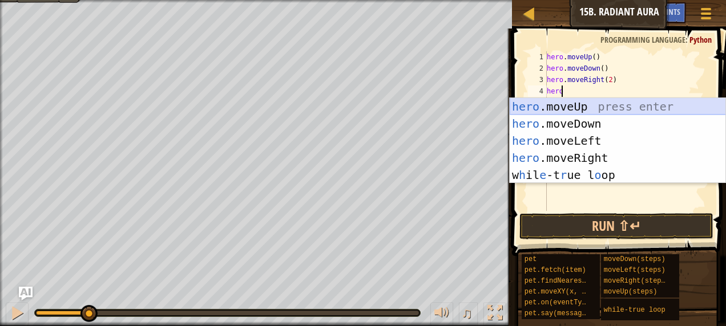
click at [545, 114] on div "hero .moveUp press enter hero .moveDown press enter hero .moveLeft press enter …" at bounding box center [617, 158] width 216 height 120
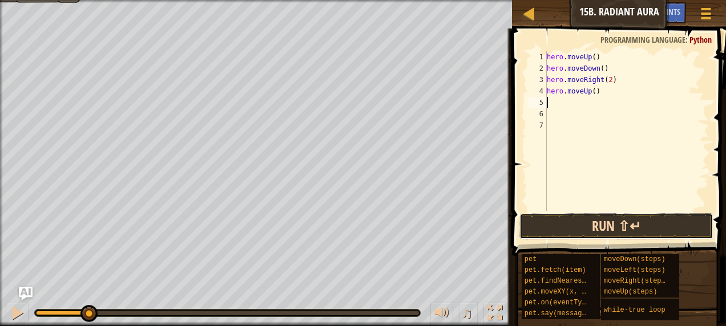
click at [550, 229] on button "Run ⇧↵" at bounding box center [616, 226] width 194 height 26
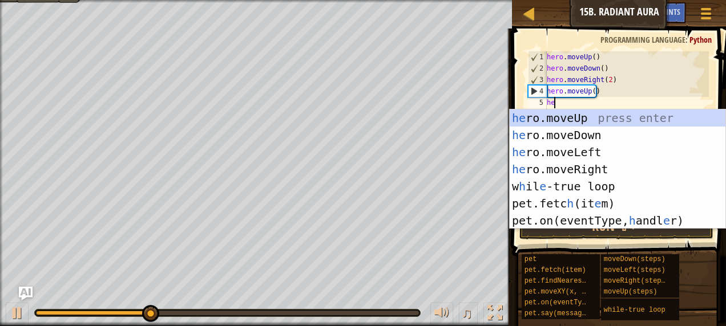
type textarea "her"
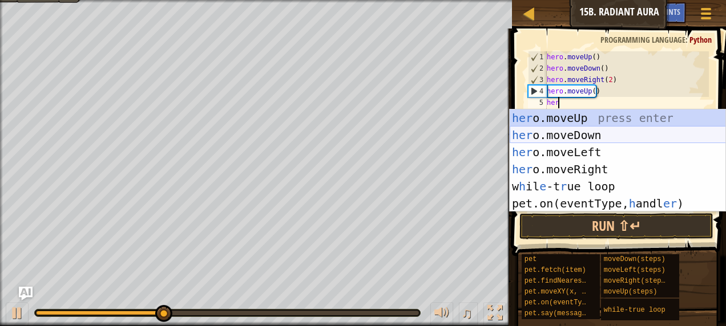
click at [552, 130] on div "her o.moveUp press enter her o.moveDown press enter her o.moveLeft press enter …" at bounding box center [617, 178] width 216 height 137
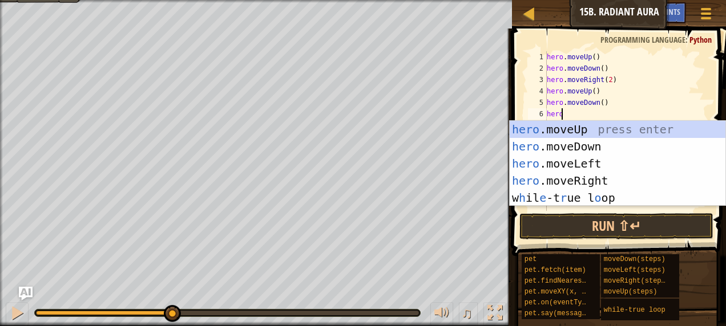
type textarea "hero."
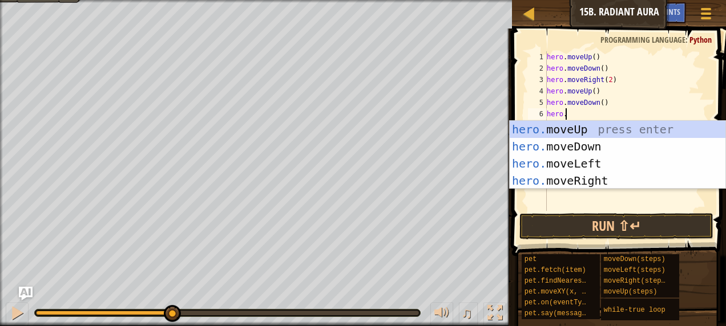
scroll to position [5, 1]
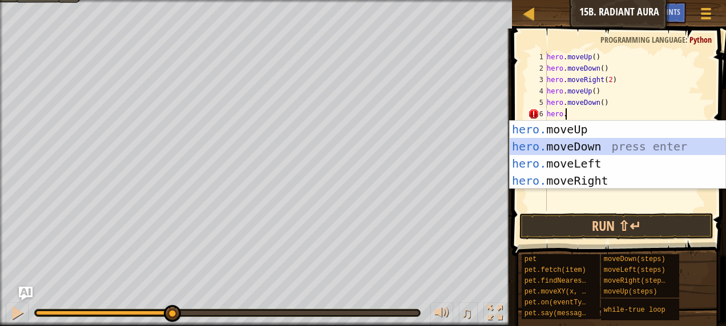
click at [552, 142] on div "hero. moveUp press enter hero. moveDown press enter hero. moveLeft press enter …" at bounding box center [617, 172] width 216 height 103
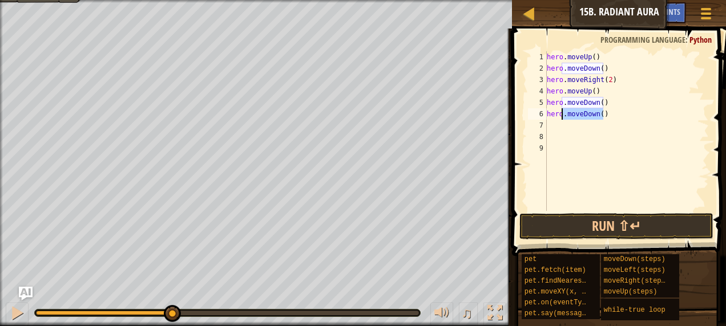
drag, startPoint x: 613, startPoint y: 110, endPoint x: 563, endPoint y: 116, distance: 50.1
click at [563, 116] on div "hero . moveUp ( ) hero . moveDown ( ) hero . moveRight ( 2 ) hero . moveUp ( ) …" at bounding box center [626, 142] width 164 height 183
type textarea "herori"
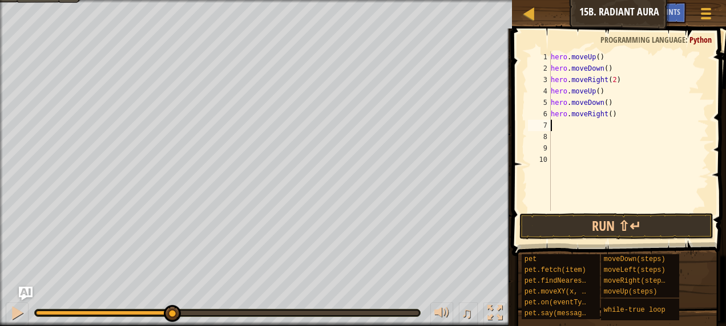
click at [604, 115] on div "hero . moveUp ( ) hero . moveDown ( ) hero . moveRight ( 2 ) hero . moveUp ( ) …" at bounding box center [628, 142] width 161 height 183
click at [609, 114] on div "hero . moveUp ( ) hero . moveDown ( ) hero . moveRight ( 2 ) hero . moveUp ( ) …" at bounding box center [628, 142] width 161 height 183
click at [603, 112] on div "hero . moveUp ( ) hero . moveDown ( ) hero . moveRight ( 2 ) hero . moveUp ( ) …" at bounding box center [628, 142] width 161 height 183
click at [607, 113] on div "hero . moveUp ( ) hero . moveDown ( ) hero . moveRight ( 2 ) hero . moveUp ( ) …" at bounding box center [628, 142] width 161 height 183
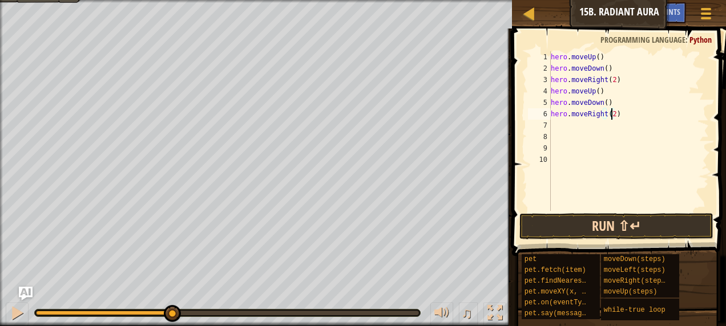
type textarea "hero.moveRight(2)"
click at [583, 229] on button "Run ⇧↵" at bounding box center [616, 226] width 194 height 26
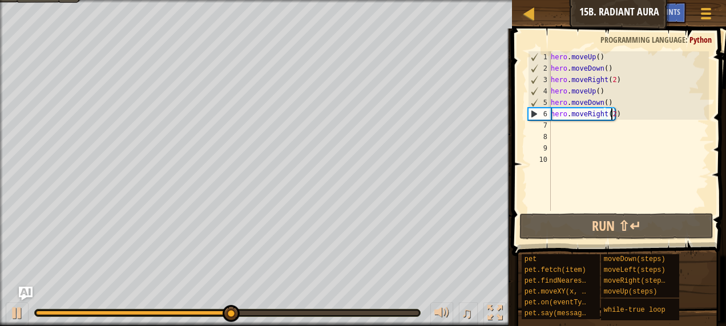
click at [550, 129] on div "7" at bounding box center [539, 125] width 23 height 11
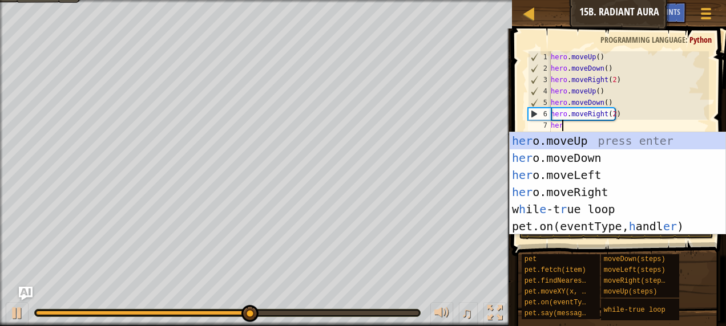
scroll to position [5, 0]
type textarea "hero"
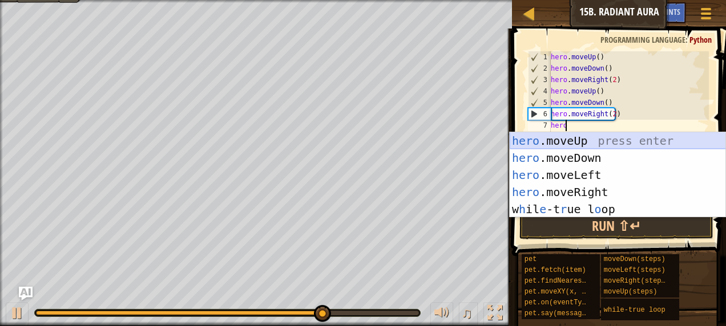
click at [548, 143] on div "hero .moveUp press enter hero .moveDown press enter hero .moveLeft press enter …" at bounding box center [617, 192] width 216 height 120
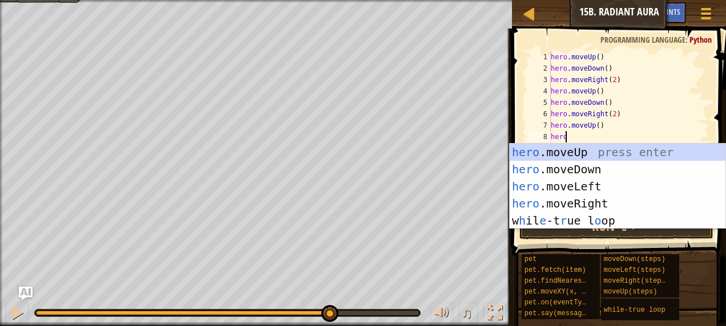
type textarea "hero"
click at [550, 167] on div "hero .moveUp press enter hero .moveDown press enter hero .moveLeft press enter …" at bounding box center [617, 204] width 216 height 120
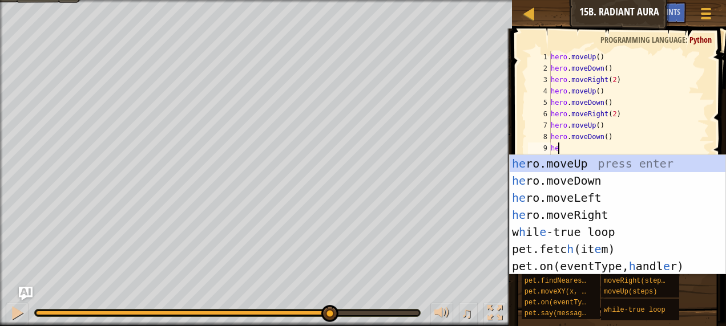
type textarea "her"
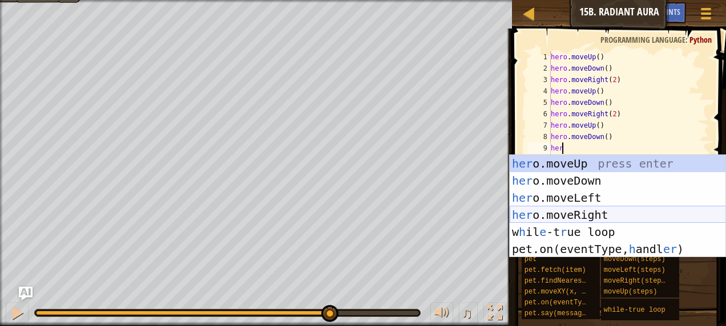
click at [545, 209] on div "her o.moveUp press enter her o.moveDown press enter her o.moveLeft press enter …" at bounding box center [617, 223] width 216 height 137
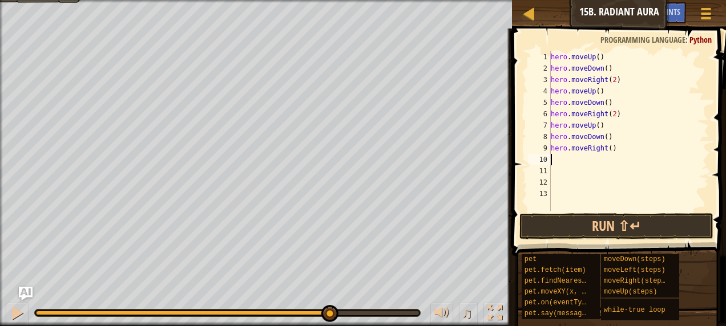
click at [607, 151] on div "hero . moveUp ( ) hero . moveDown ( ) hero . moveRight ( 2 ) hero . moveUp ( ) …" at bounding box center [628, 142] width 161 height 183
type textarea "hero.moveRight(2)"
click at [606, 223] on button "Run ⇧↵" at bounding box center [616, 226] width 194 height 26
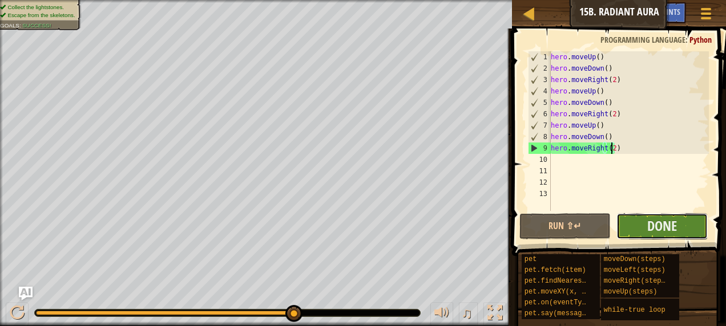
click at [639, 223] on button "Done" at bounding box center [661, 226] width 91 height 26
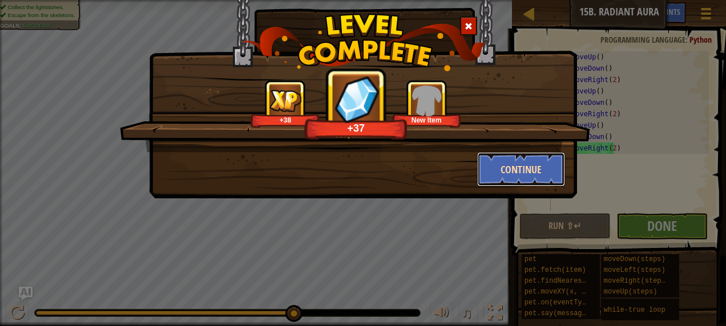
click at [487, 165] on button "Continue" at bounding box center [521, 169] width 88 height 34
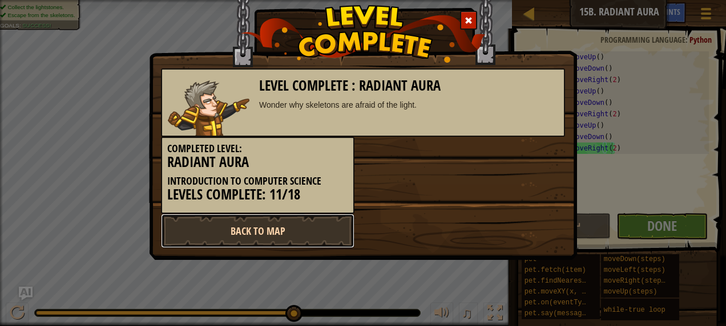
click at [276, 217] on link "Back to Map" at bounding box center [257, 231] width 193 height 34
